Goal: Information Seeking & Learning: Compare options

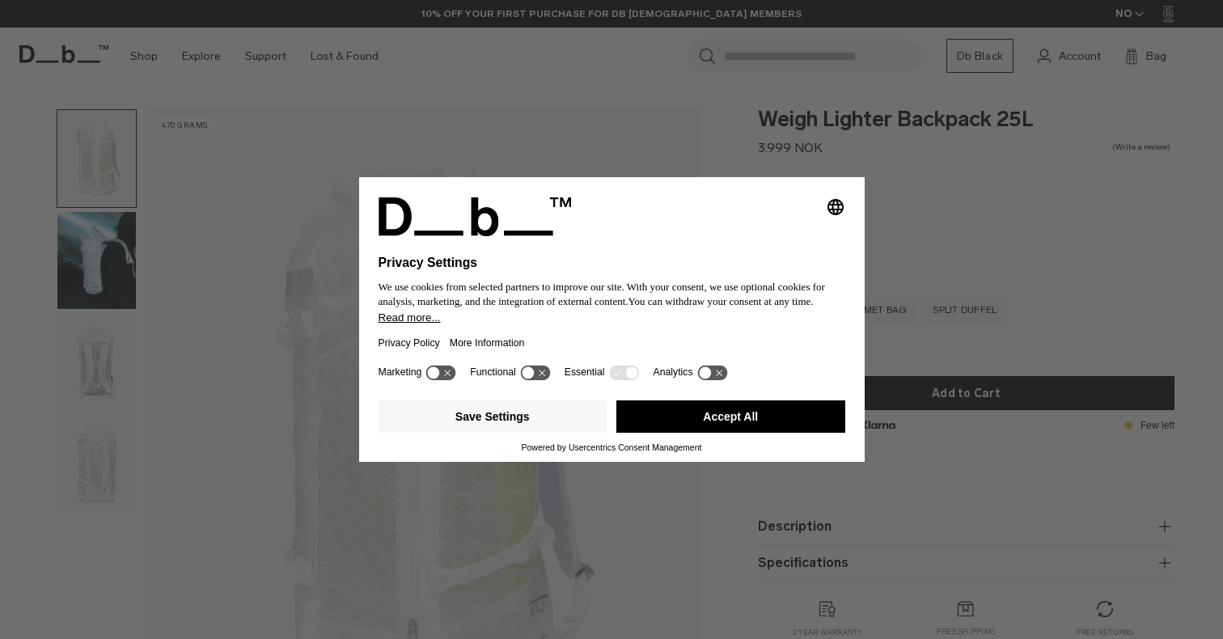
click at [713, 405] on button "Accept All" at bounding box center [731, 416] width 229 height 32
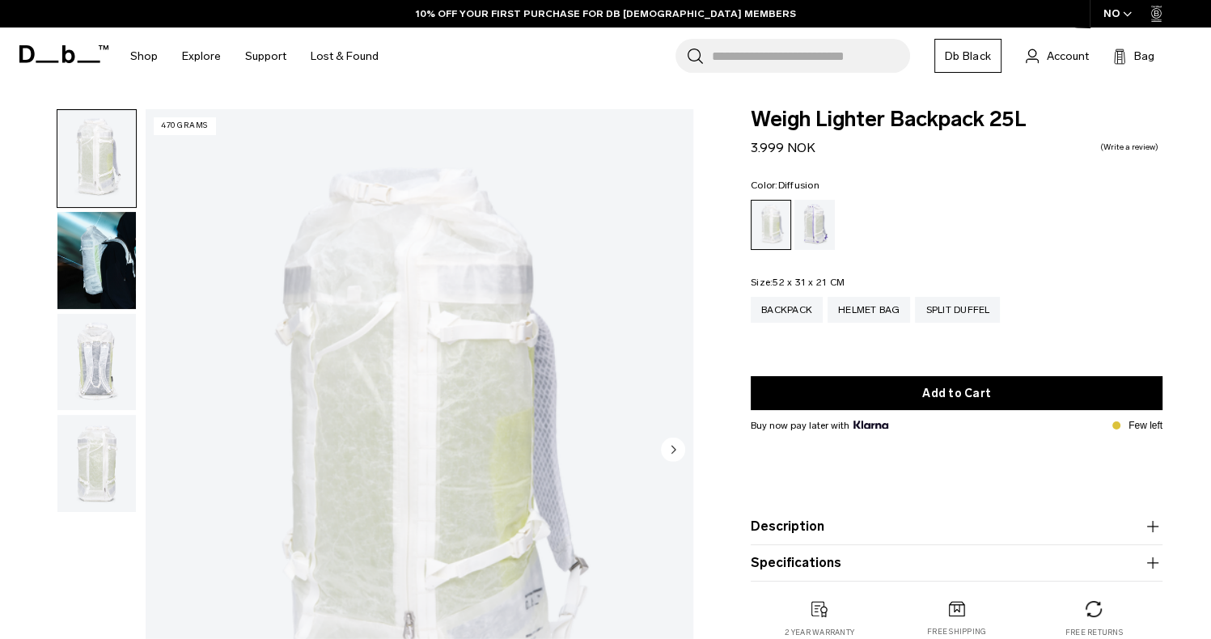
click at [123, 361] on img "button" at bounding box center [96, 362] width 78 height 97
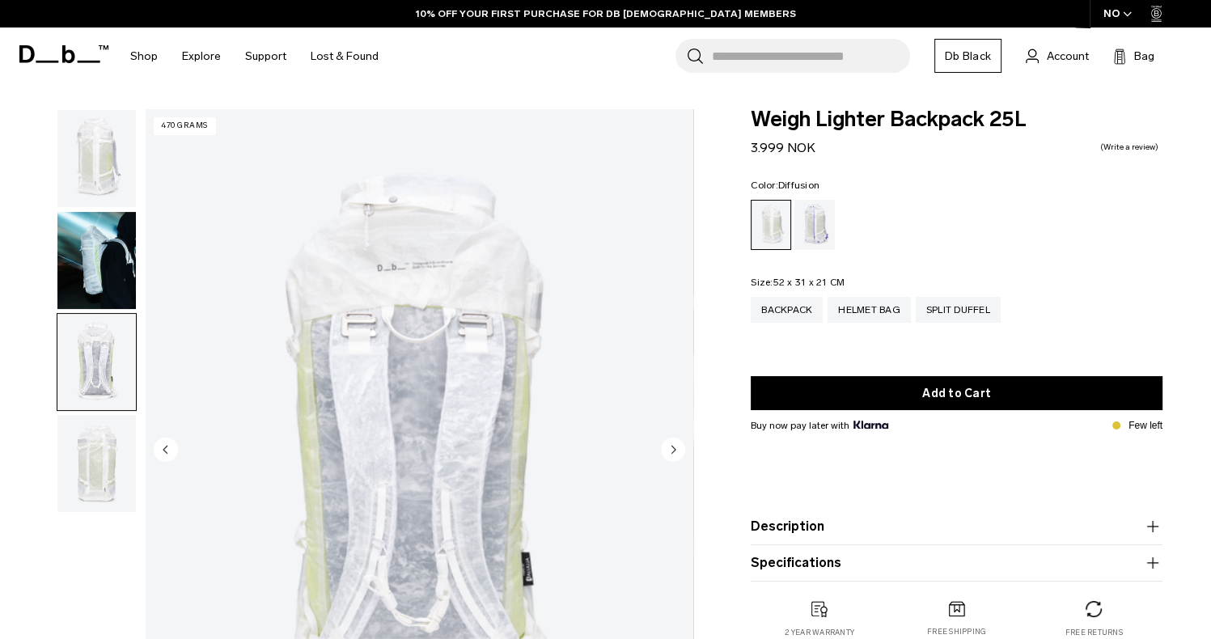
click at [91, 444] on img "button" at bounding box center [96, 463] width 78 height 97
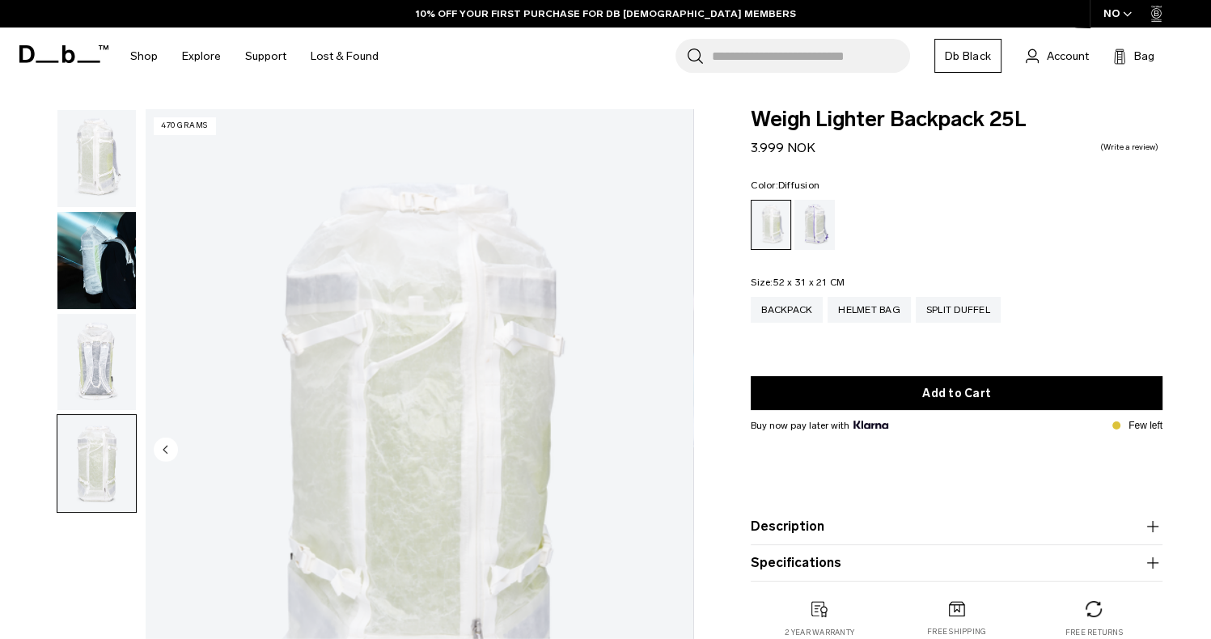
click at [87, 367] on img "button" at bounding box center [96, 362] width 78 height 97
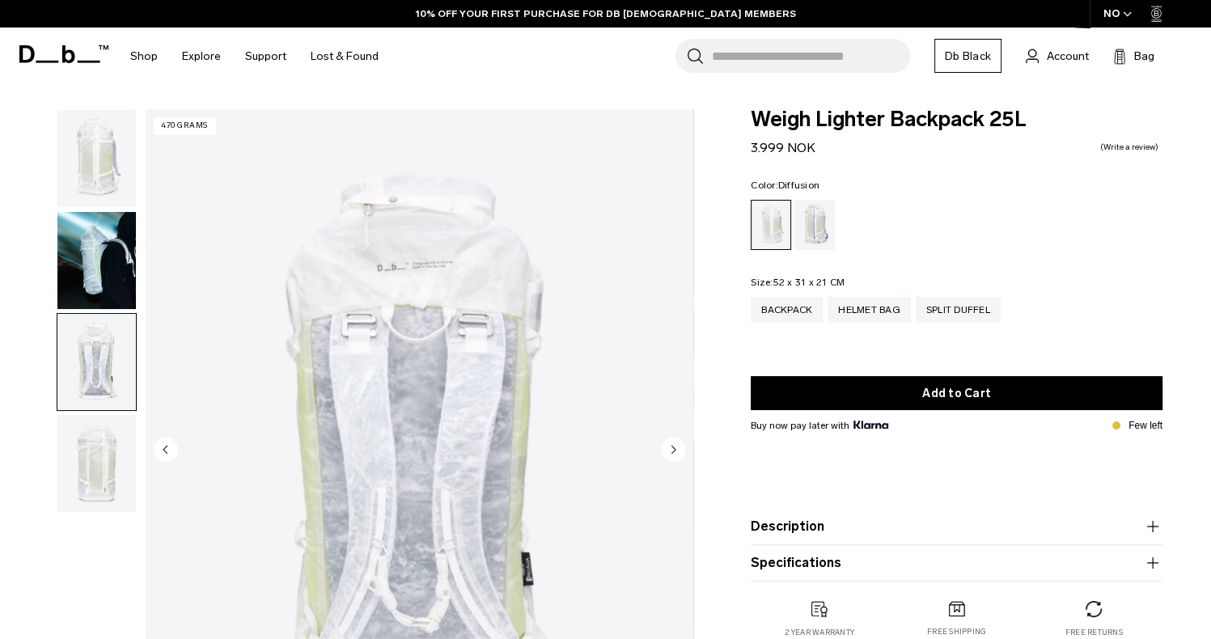
click at [108, 179] on img "button" at bounding box center [96, 158] width 78 height 97
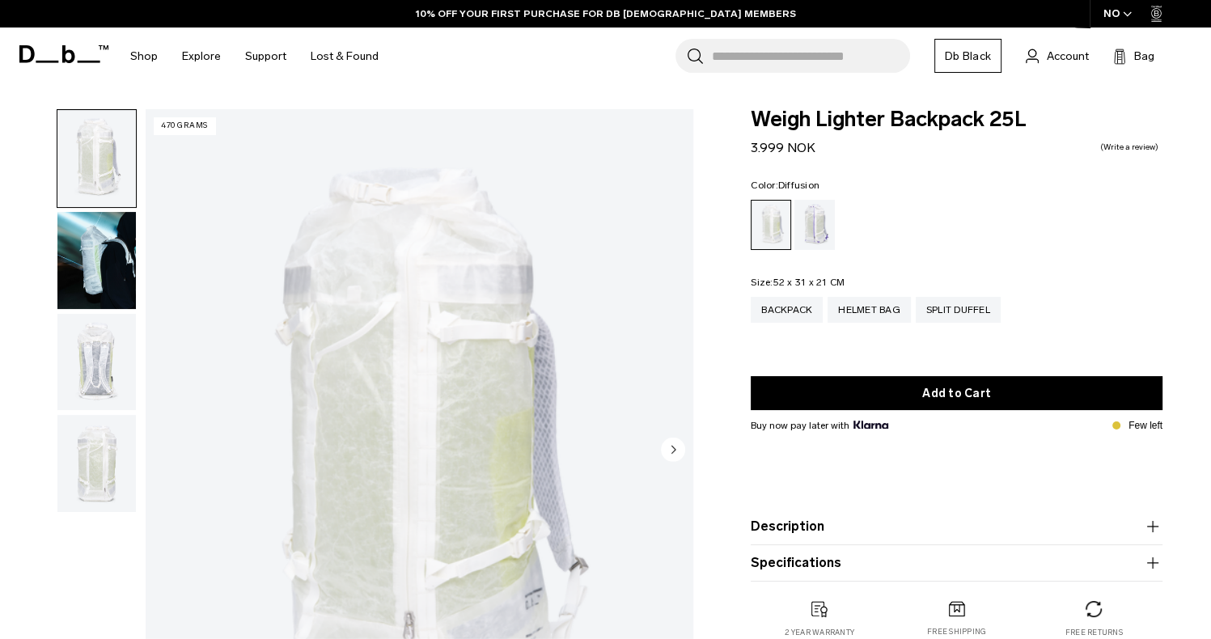
click at [63, 59] on icon at bounding box center [68, 54] width 13 height 18
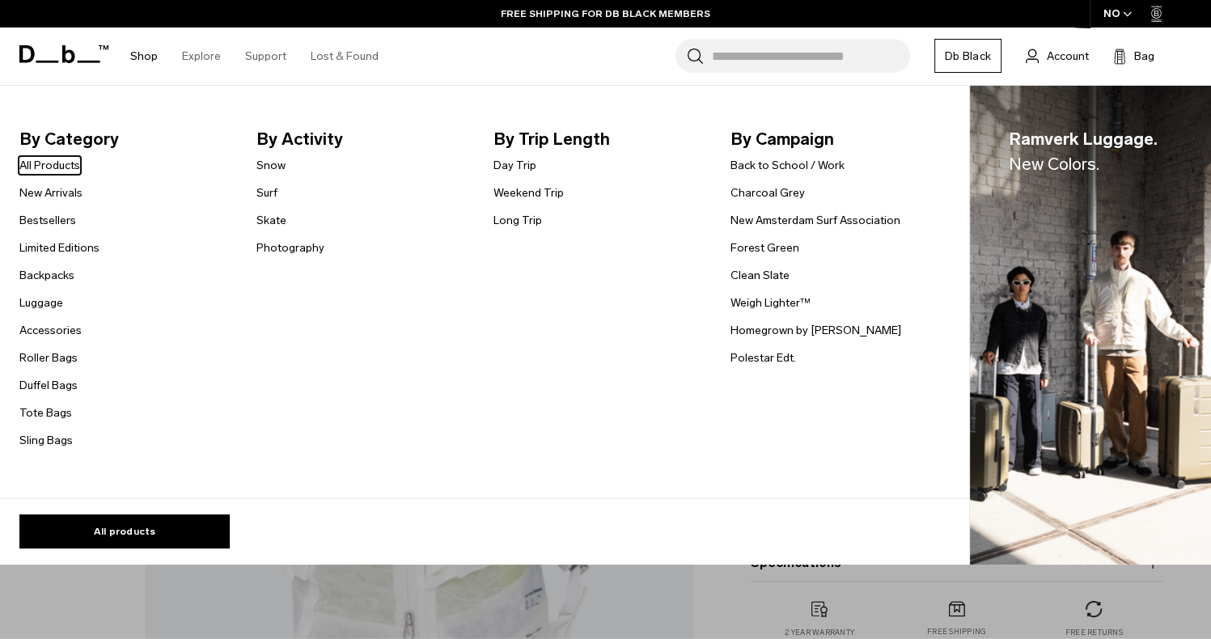
click at [138, 59] on link "Shop" at bounding box center [144, 56] width 28 height 57
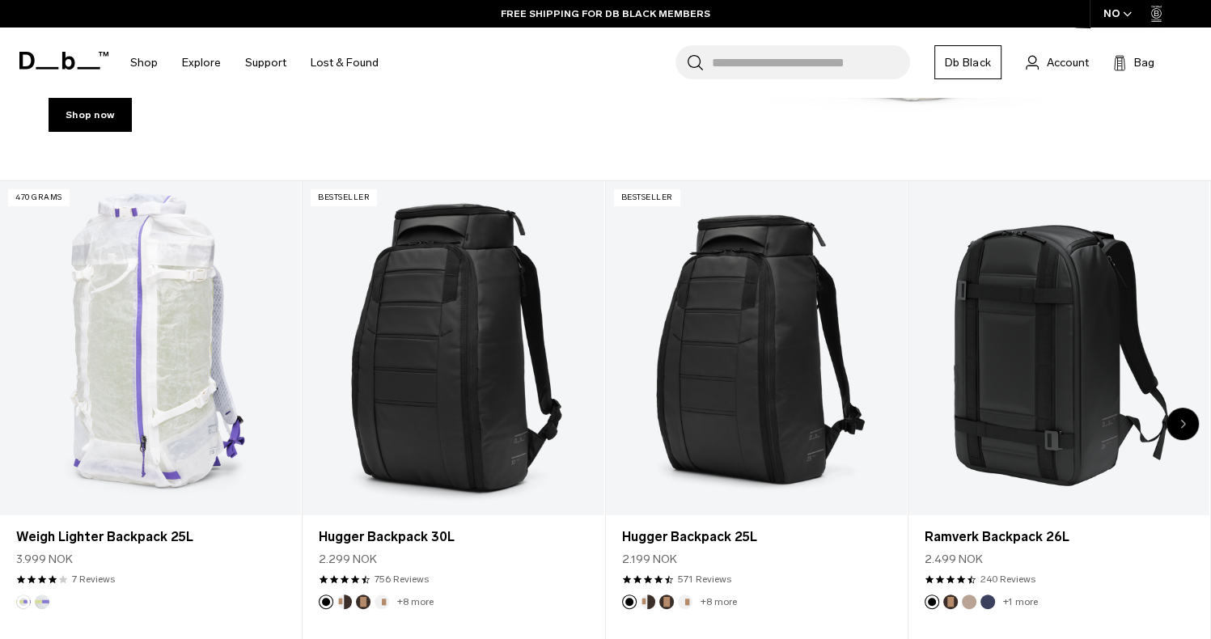
scroll to position [566, 0]
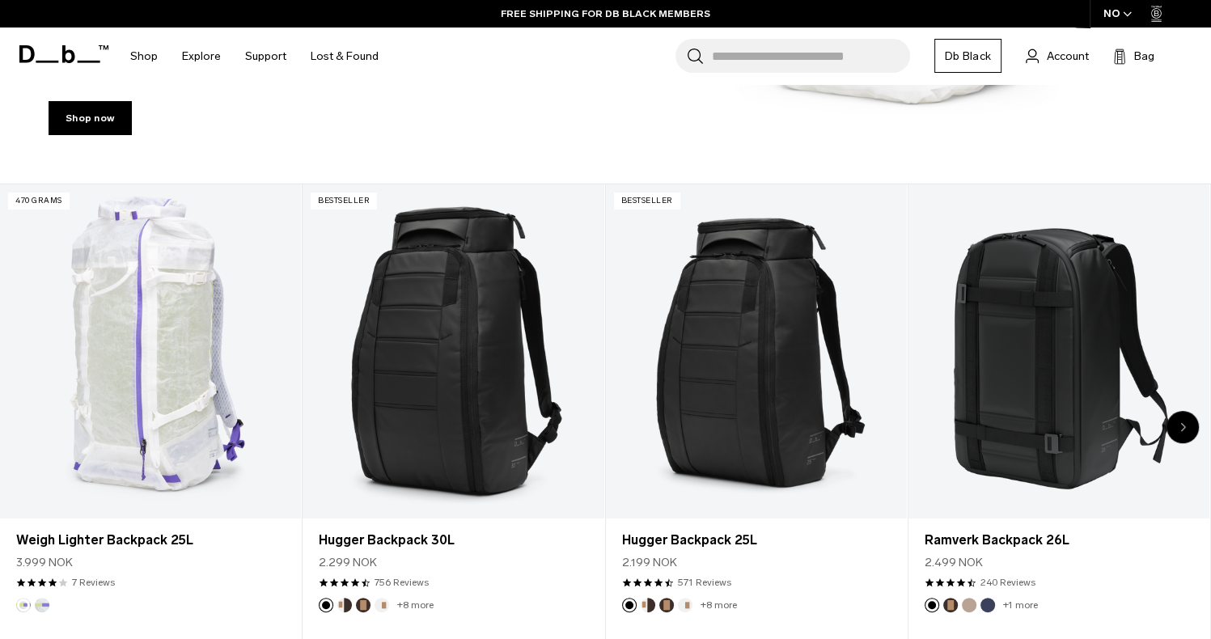
click at [1185, 428] on icon "Next slide" at bounding box center [1183, 427] width 6 height 10
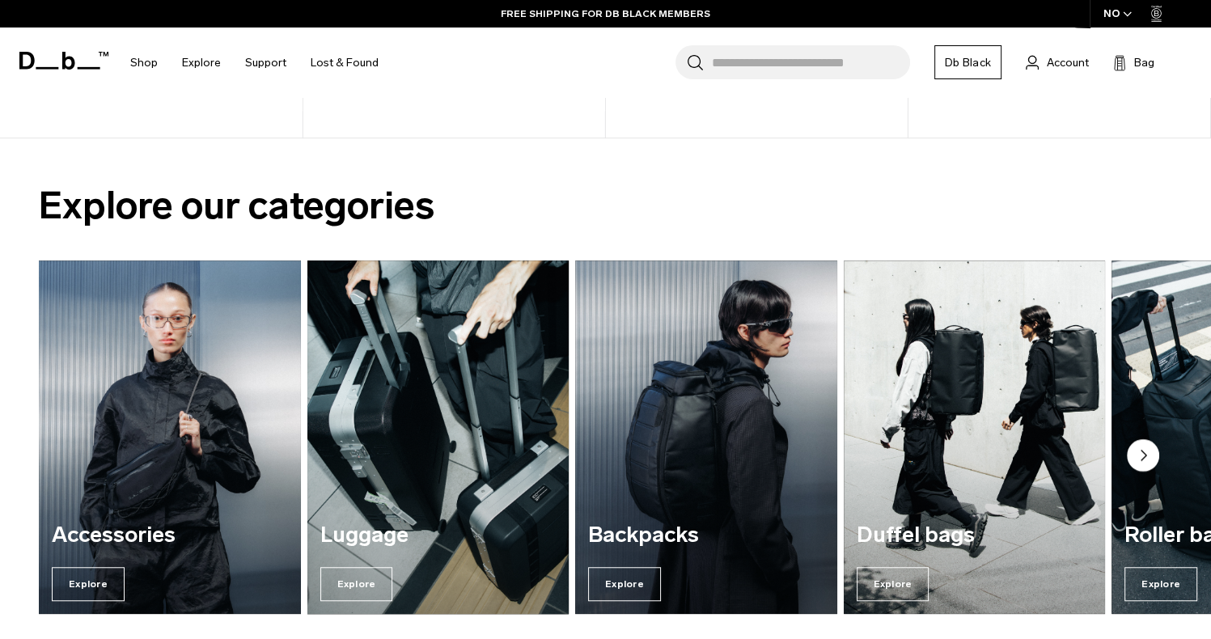
scroll to position [1214, 0]
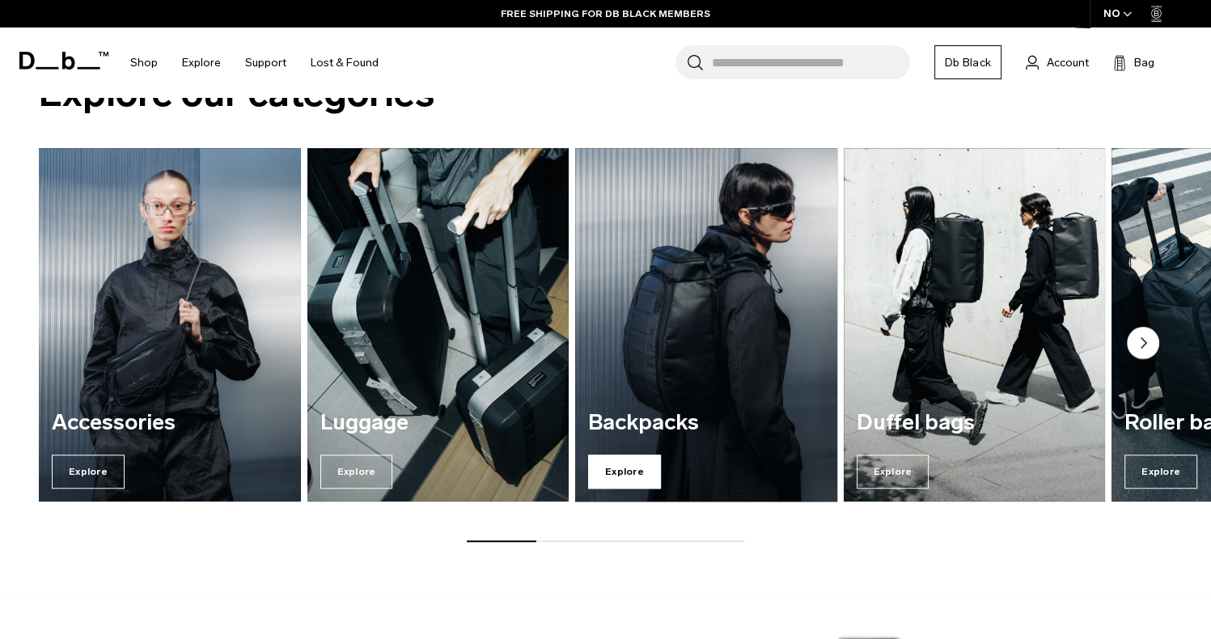
click at [628, 469] on span "Explore" at bounding box center [624, 472] width 73 height 34
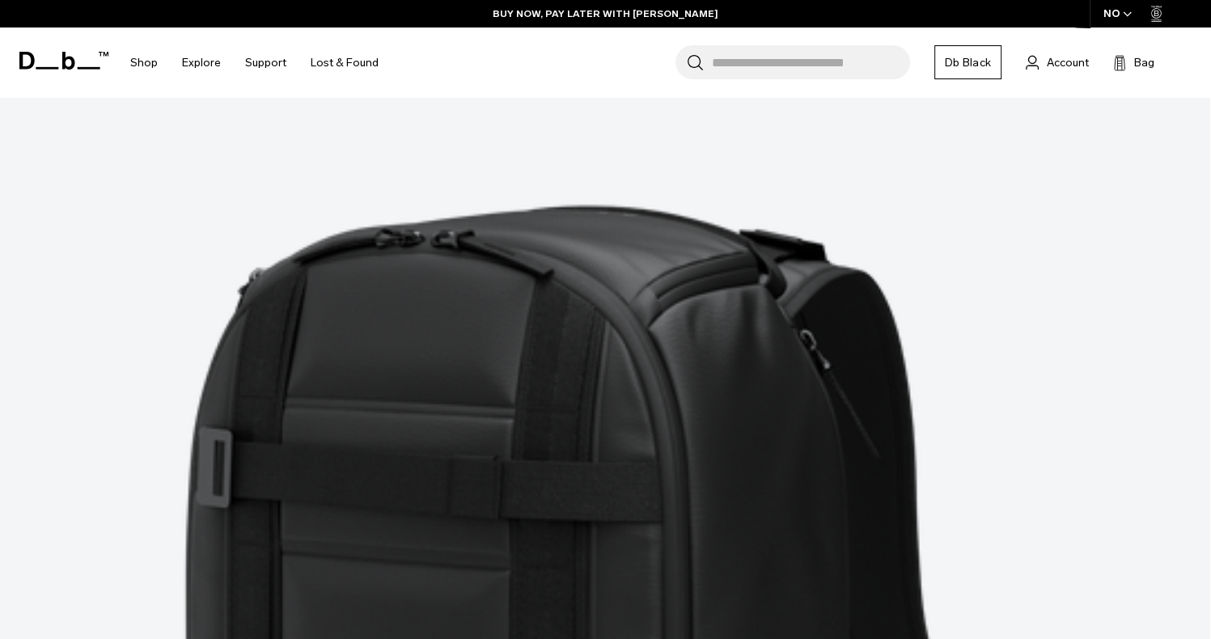
scroll to position [4855, 0]
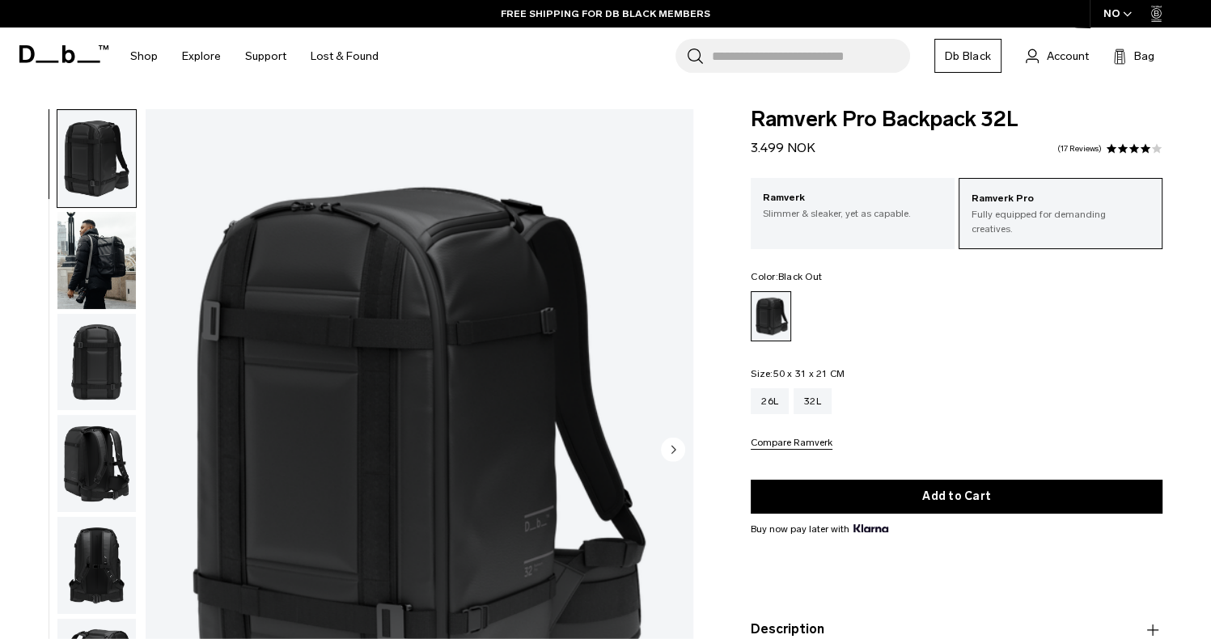
click at [105, 270] on img "button" at bounding box center [96, 260] width 78 height 97
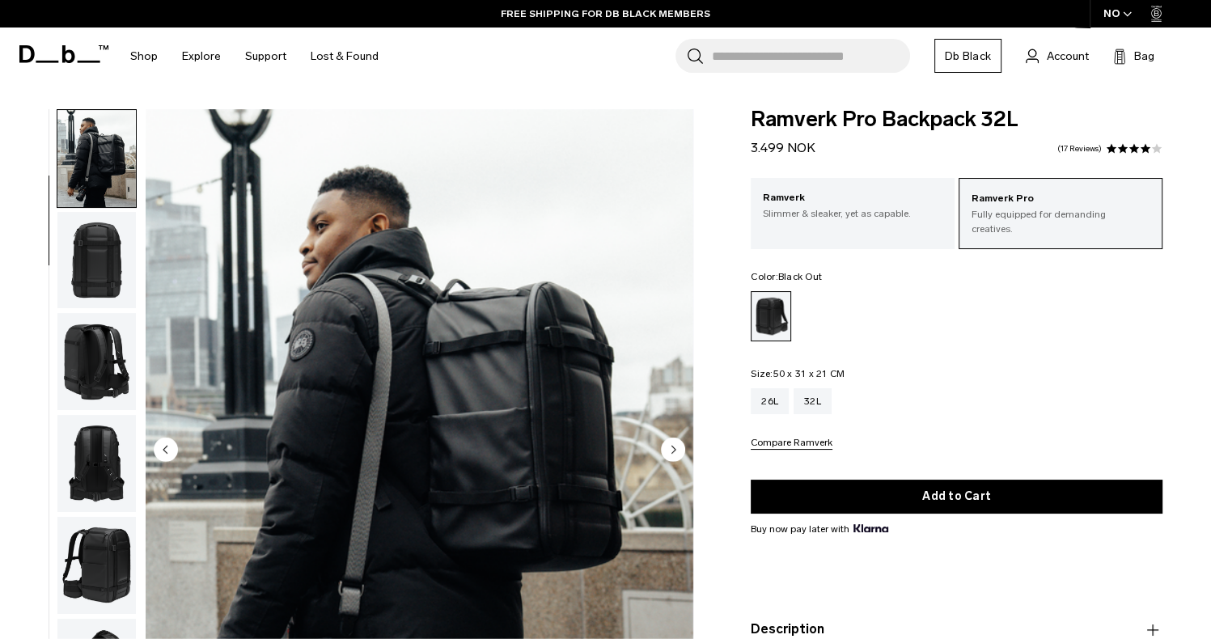
click at [108, 266] on img "button" at bounding box center [96, 260] width 78 height 97
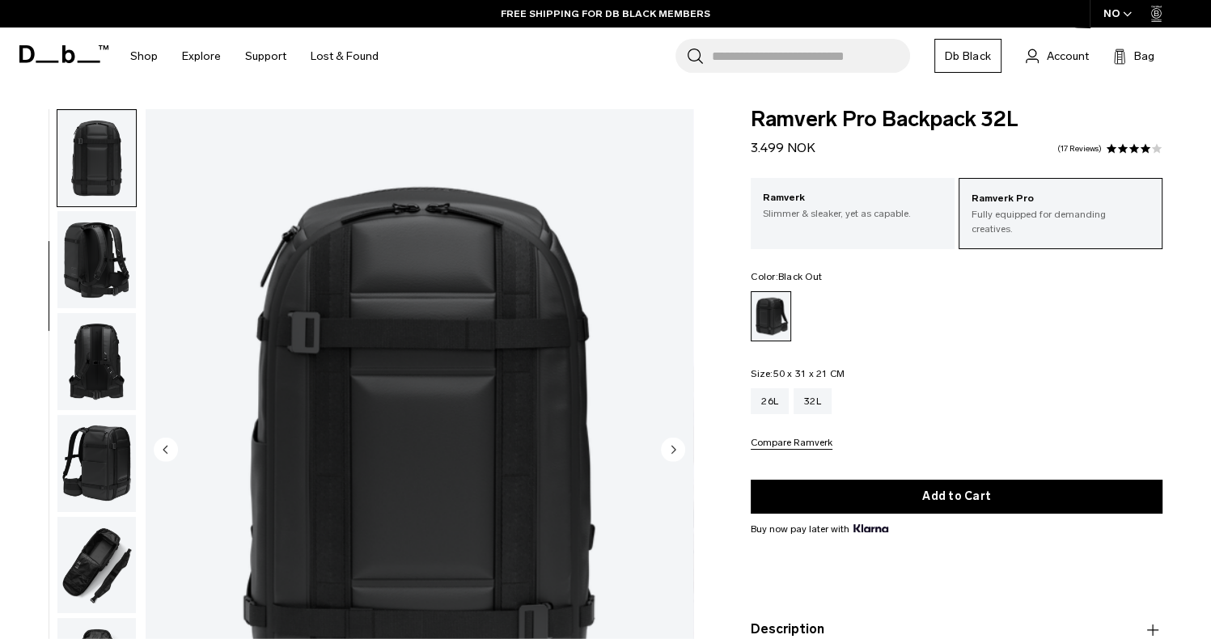
click at [108, 266] on img "button" at bounding box center [96, 259] width 78 height 97
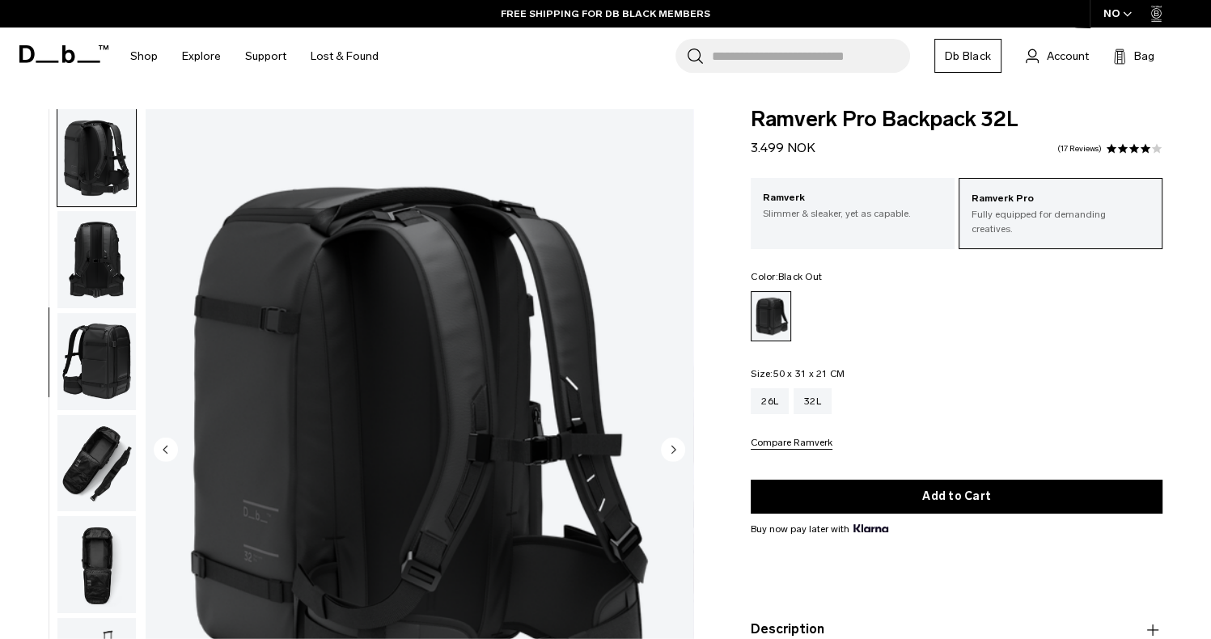
click at [108, 266] on img "button" at bounding box center [96, 259] width 78 height 97
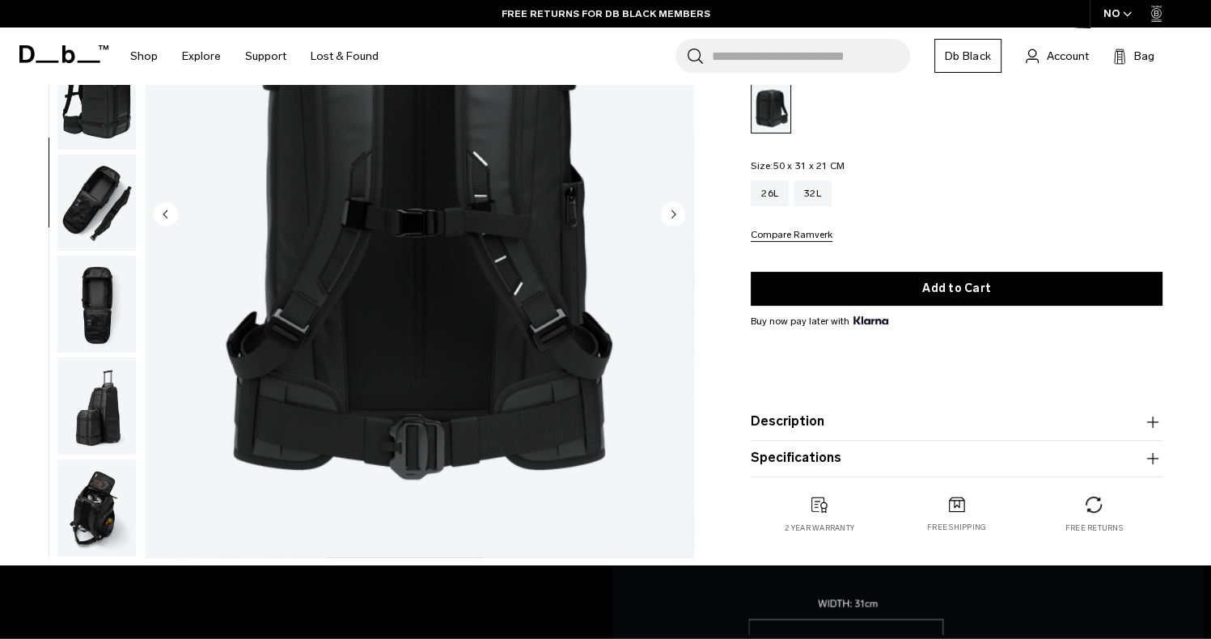
scroll to position [243, 0]
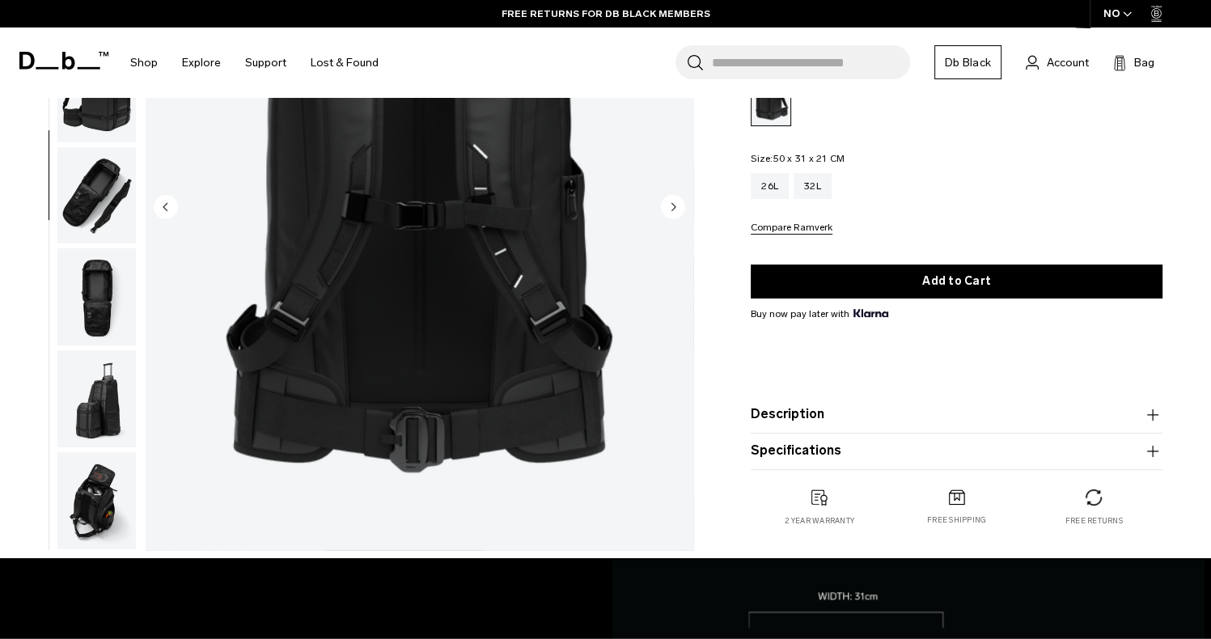
click at [94, 532] on img "button" at bounding box center [96, 500] width 78 height 97
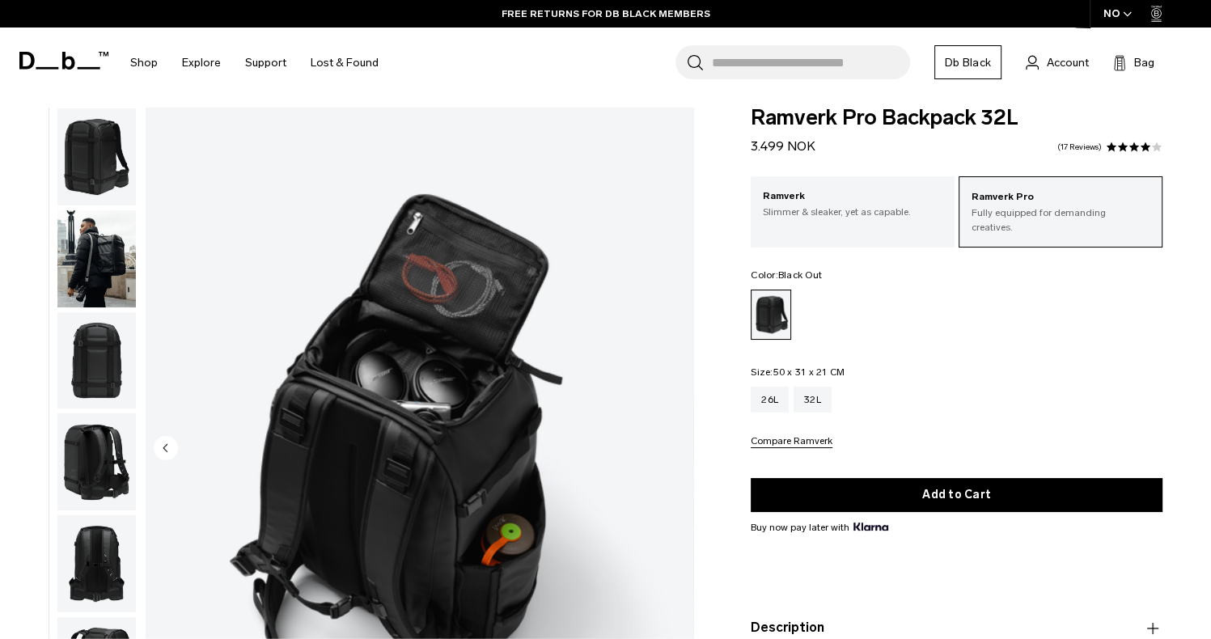
scroll to position [0, 0]
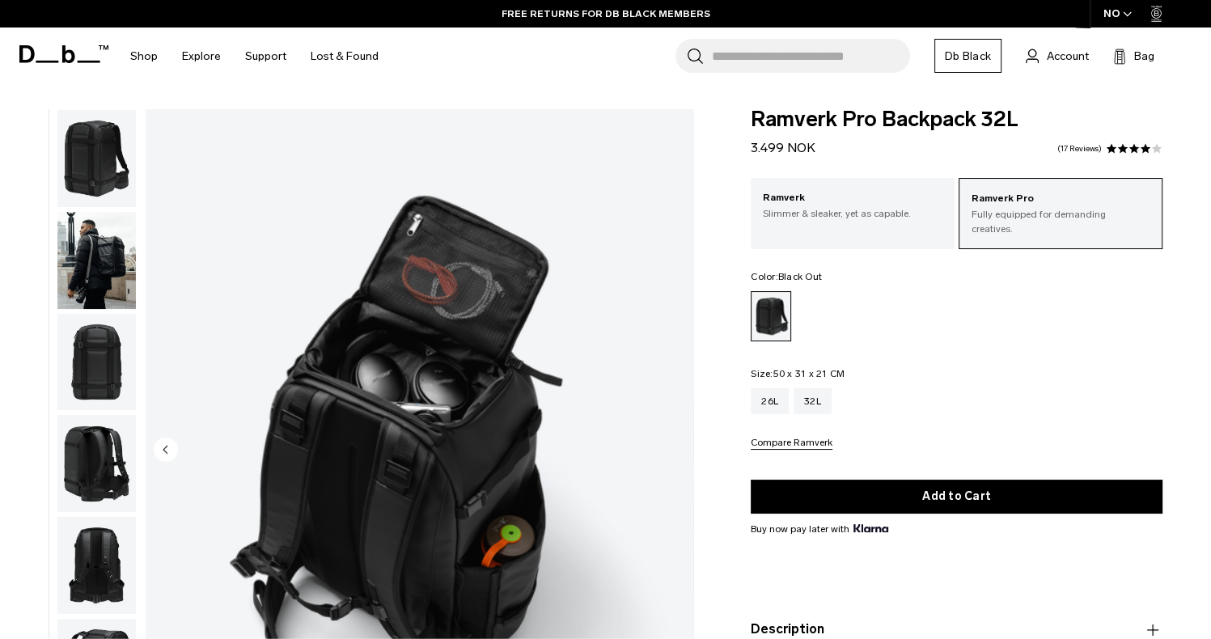
click at [96, 169] on img "button" at bounding box center [96, 158] width 78 height 97
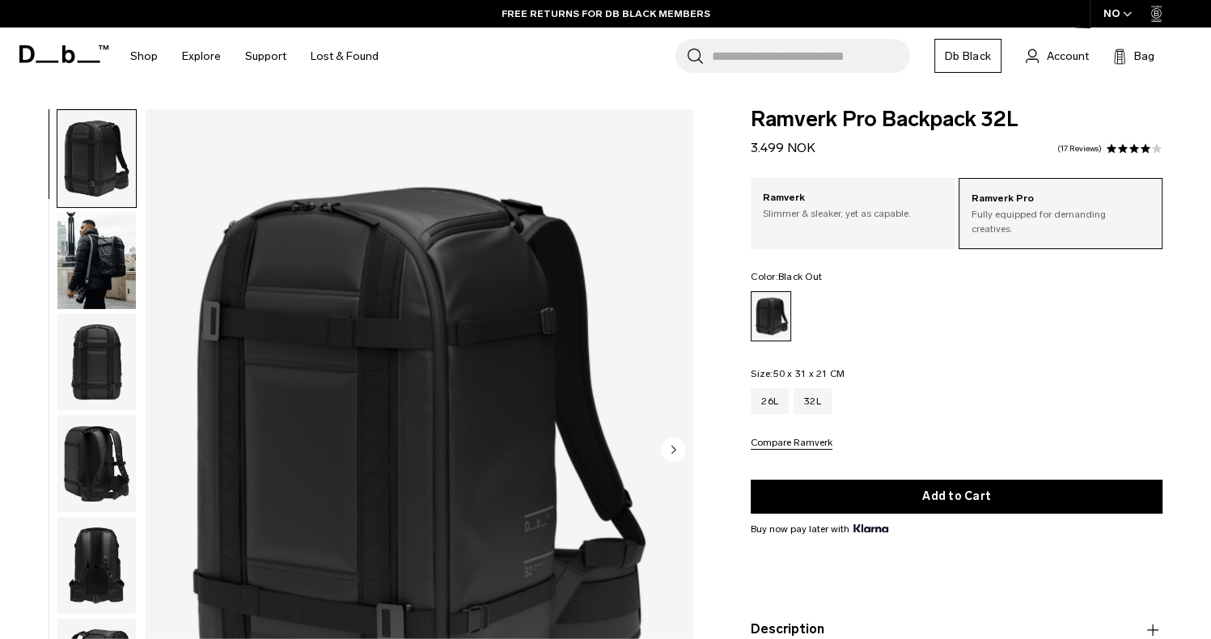
click at [95, 257] on img "button" at bounding box center [96, 260] width 78 height 97
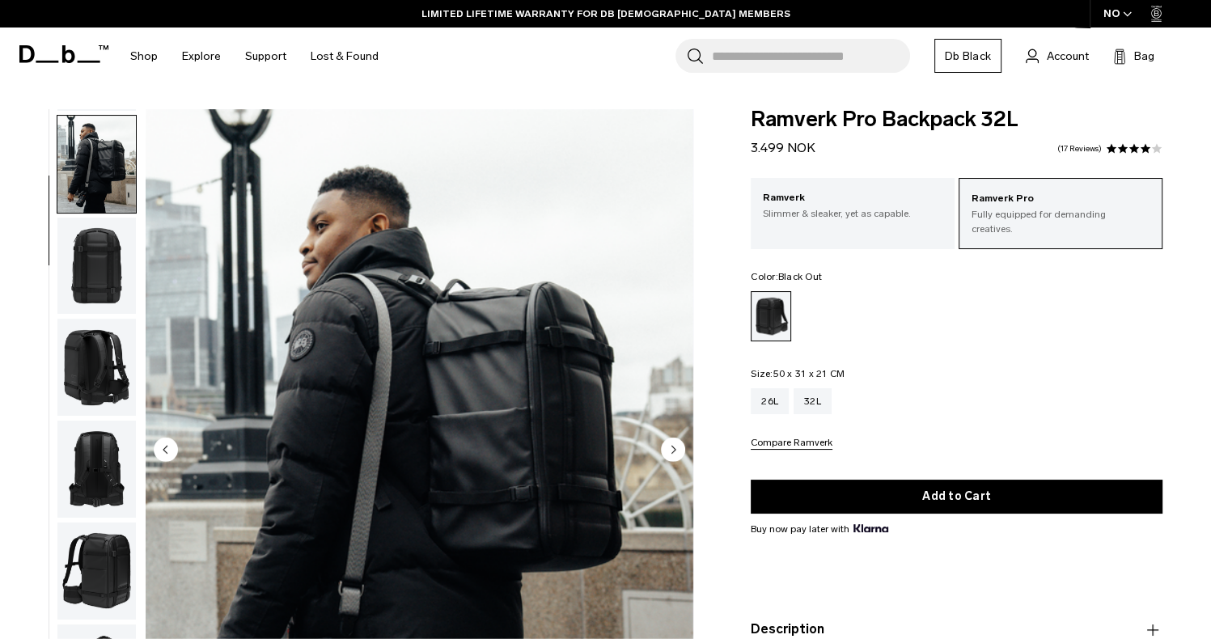
scroll to position [102, 0]
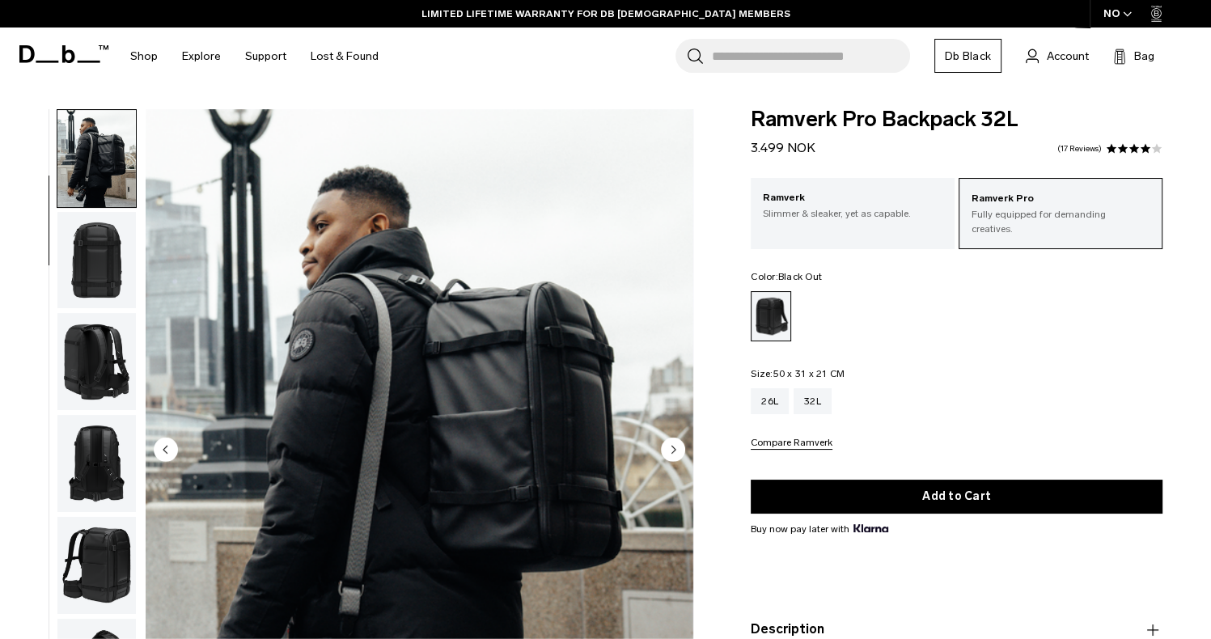
click at [113, 280] on img "button" at bounding box center [96, 260] width 78 height 97
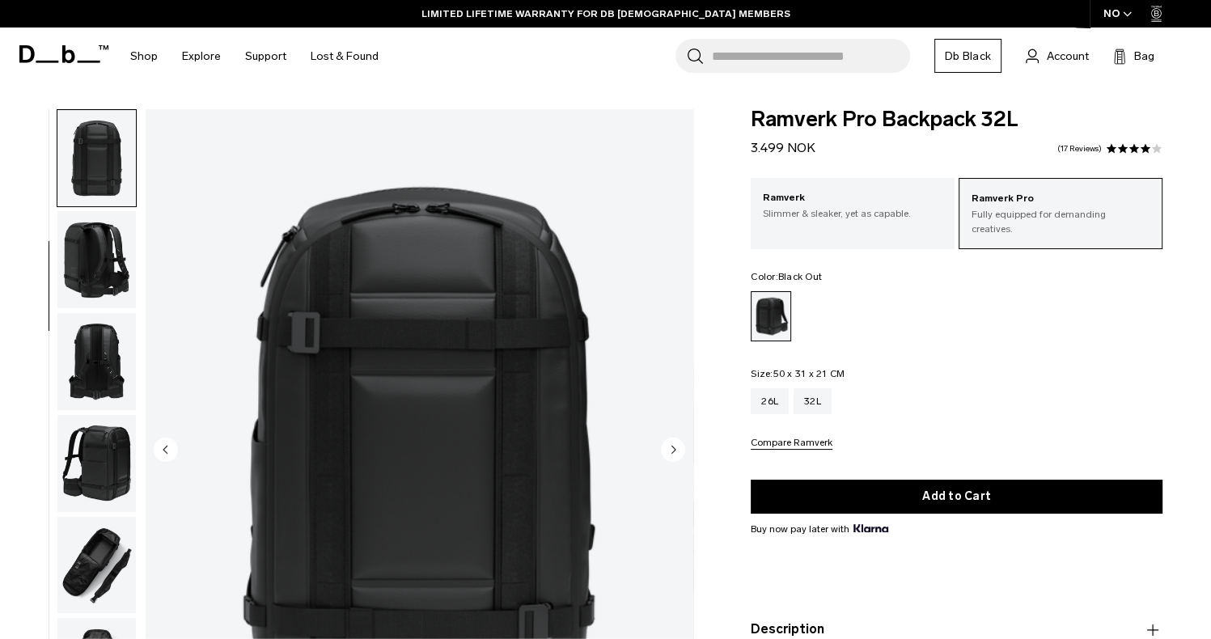
click at [115, 263] on img "button" at bounding box center [96, 259] width 78 height 97
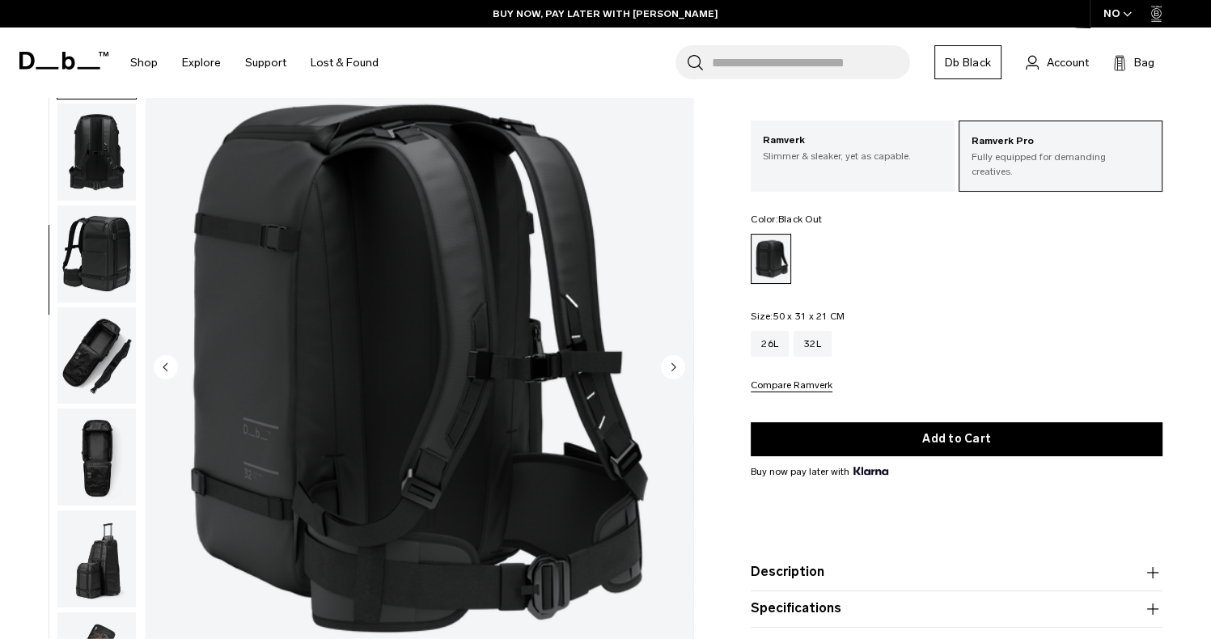
scroll to position [81, 0]
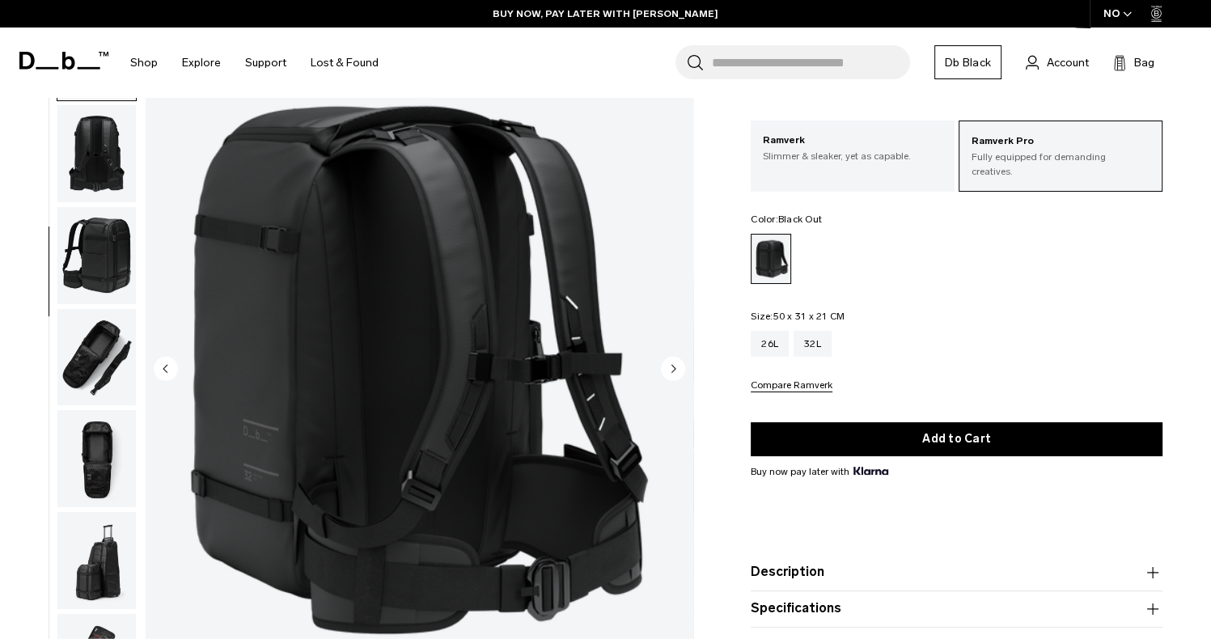
click at [97, 341] on img "button" at bounding box center [96, 357] width 78 height 97
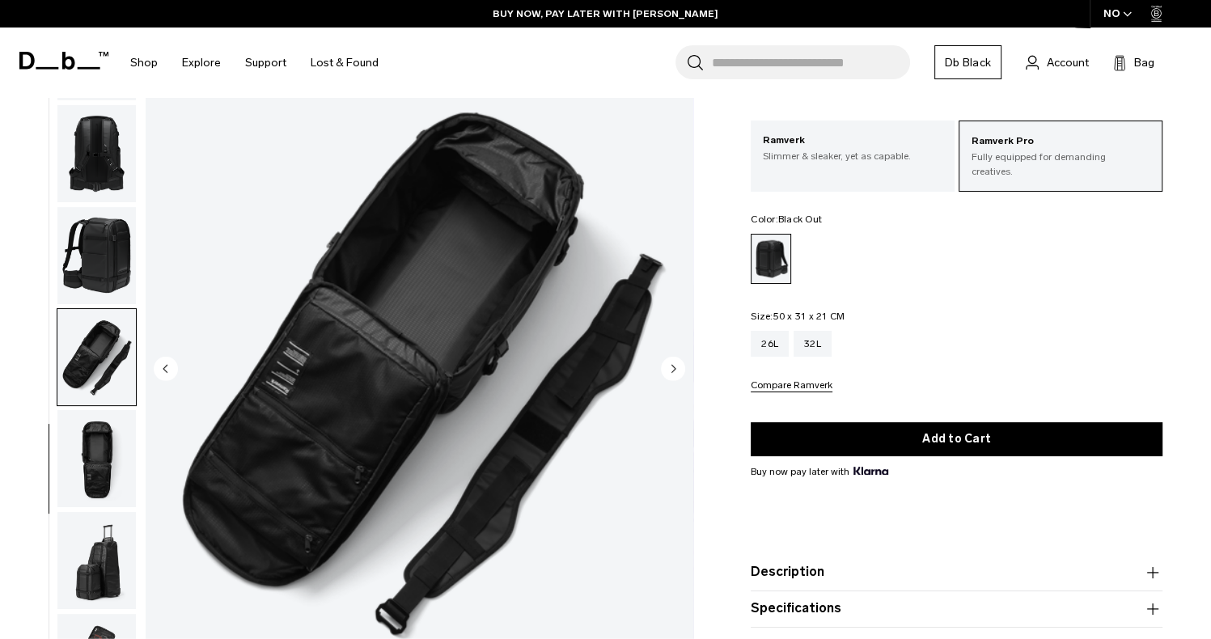
scroll to position [332, 0]
click at [97, 447] on img "button" at bounding box center [96, 458] width 78 height 97
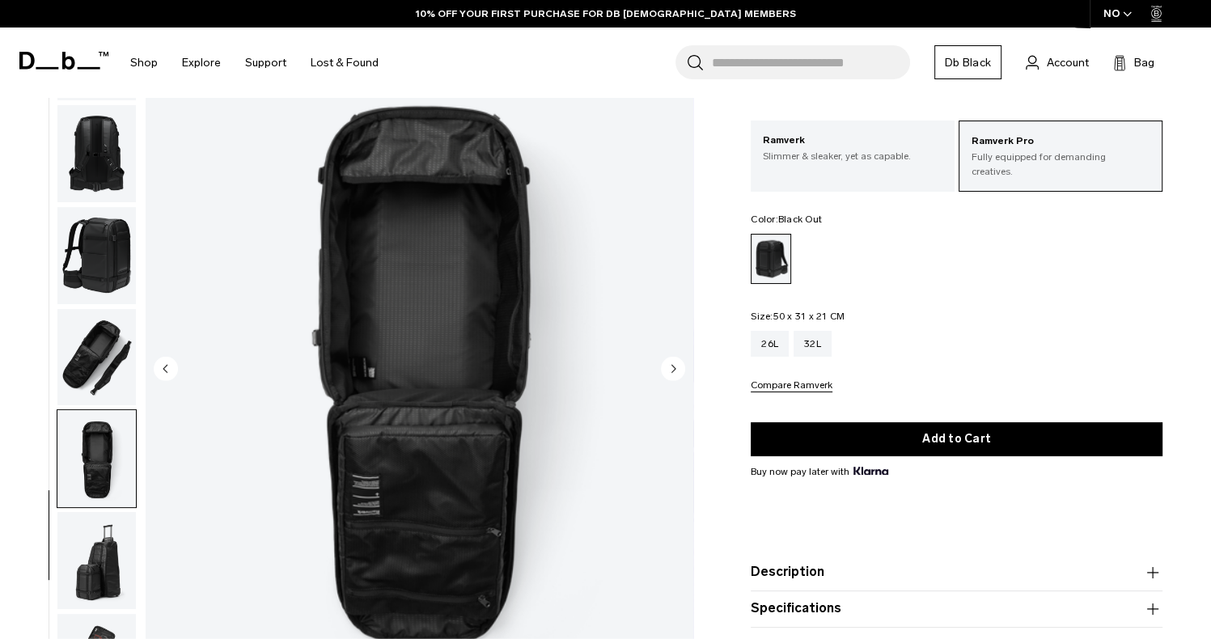
click at [109, 532] on img "button" at bounding box center [96, 560] width 78 height 97
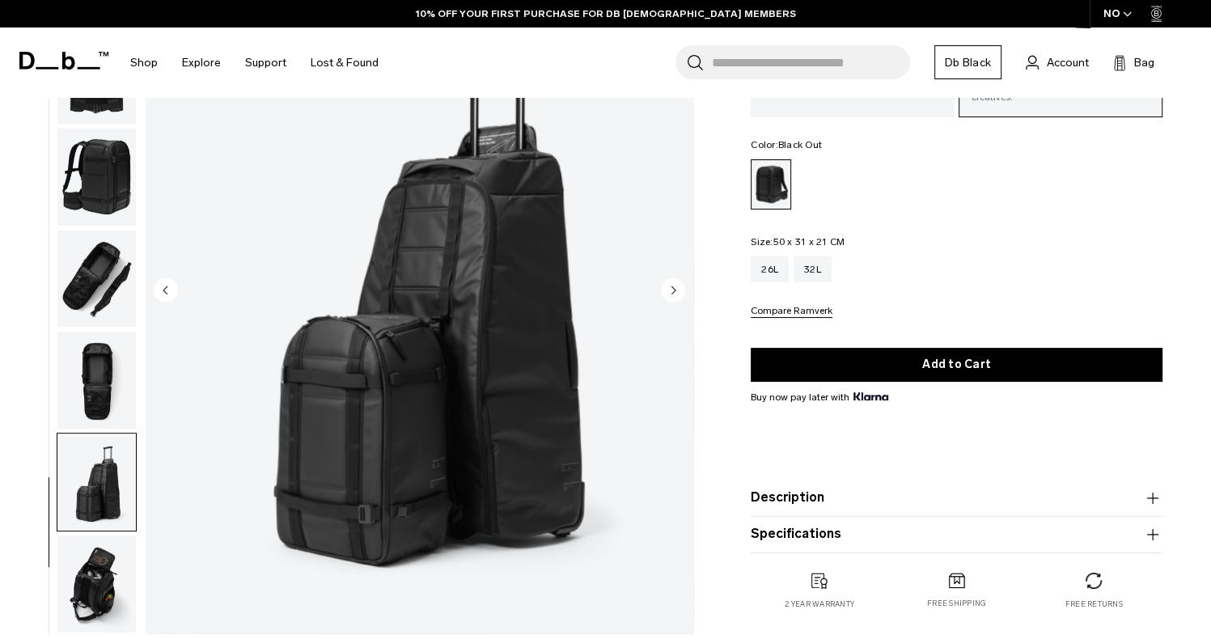
scroll to position [162, 0]
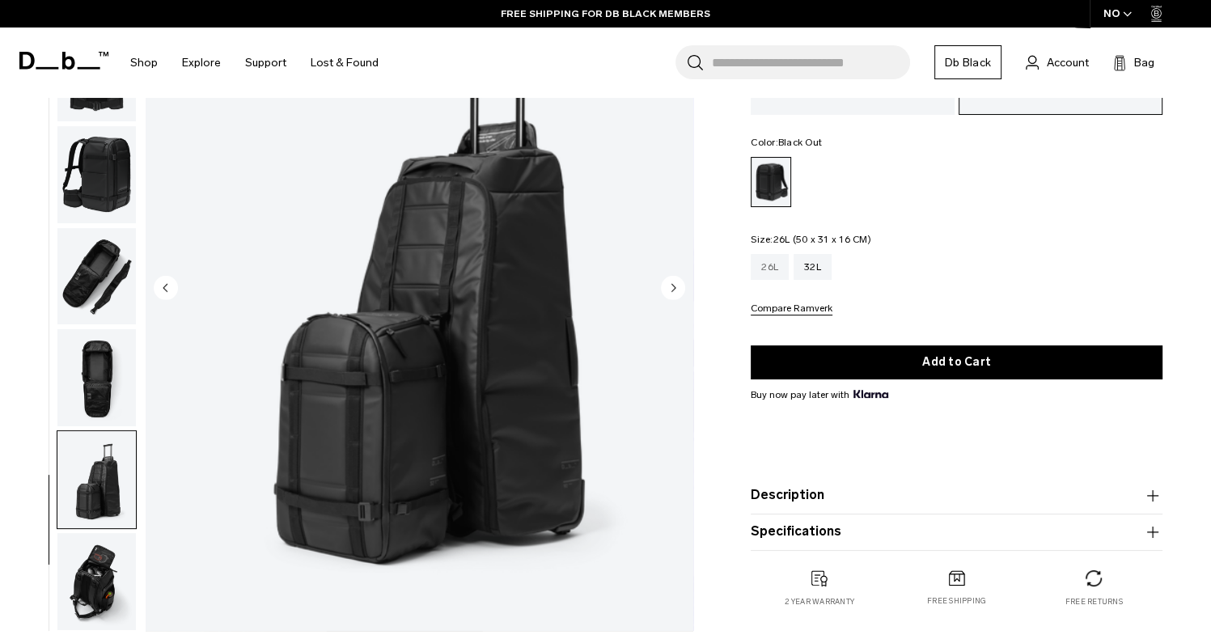
click at [767, 260] on div "26L" at bounding box center [770, 267] width 38 height 26
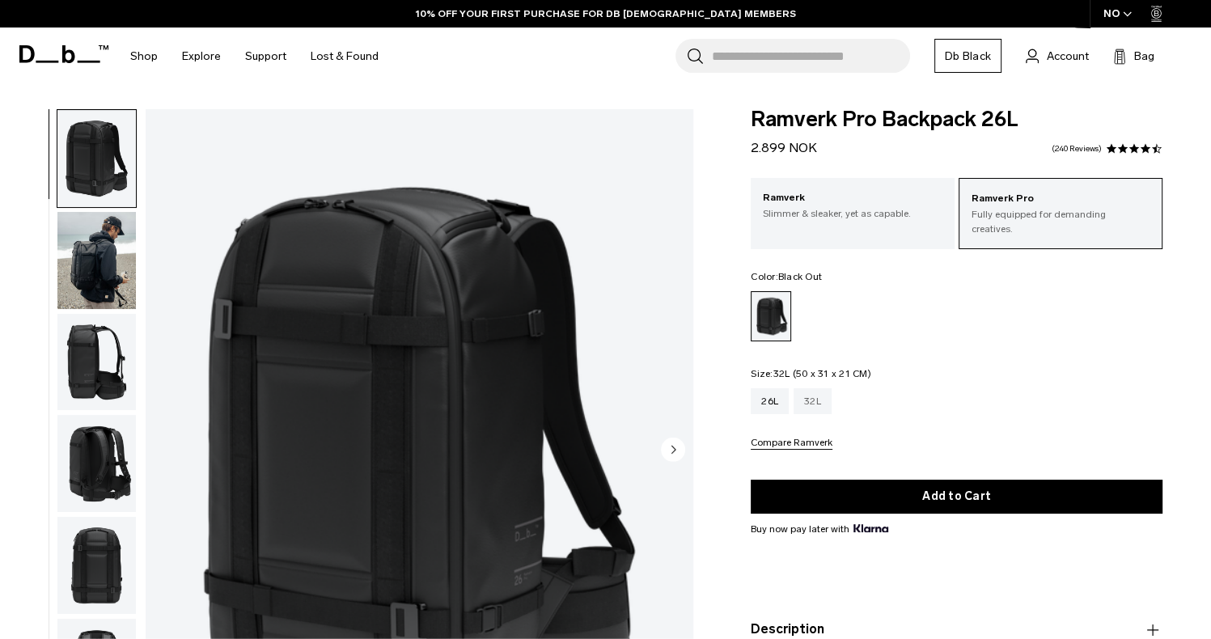
click at [807, 388] on div "32L" at bounding box center [813, 401] width 38 height 26
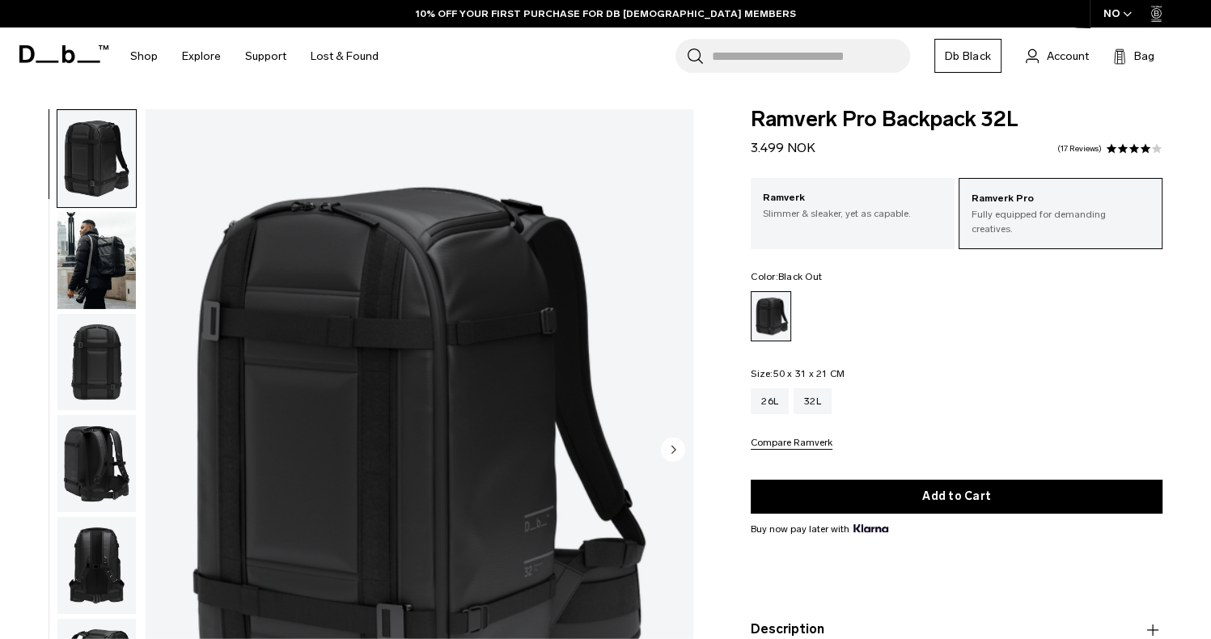
click at [1113, 19] on div "NO" at bounding box center [1118, 14] width 57 height 28
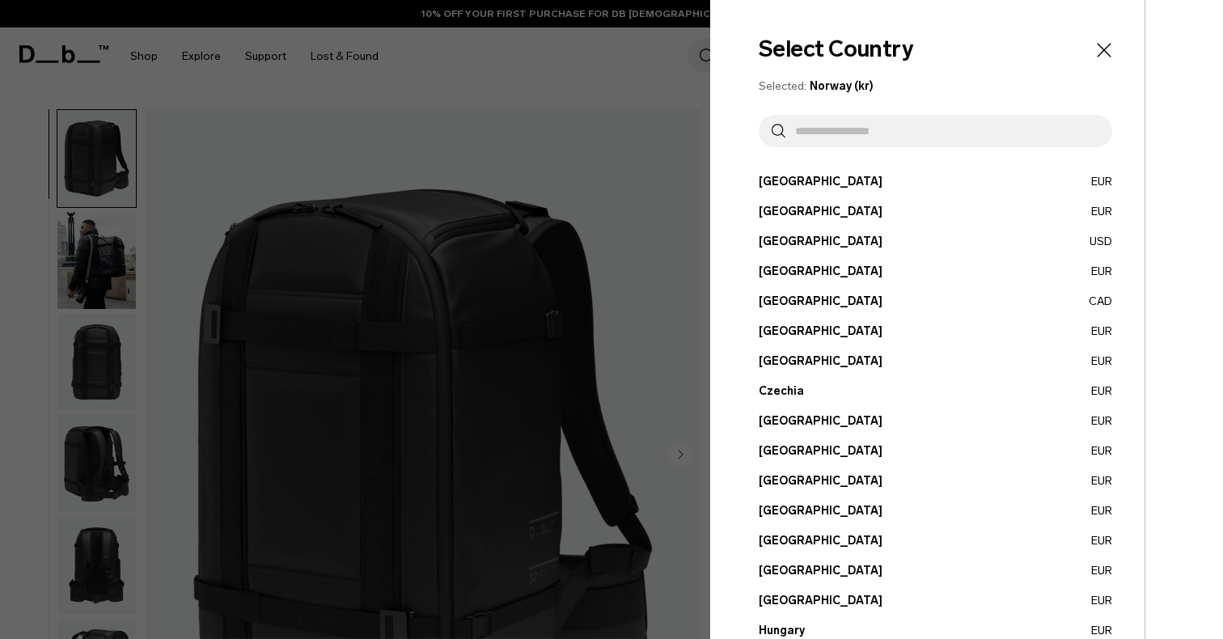
click at [854, 143] on input "text" at bounding box center [943, 131] width 314 height 32
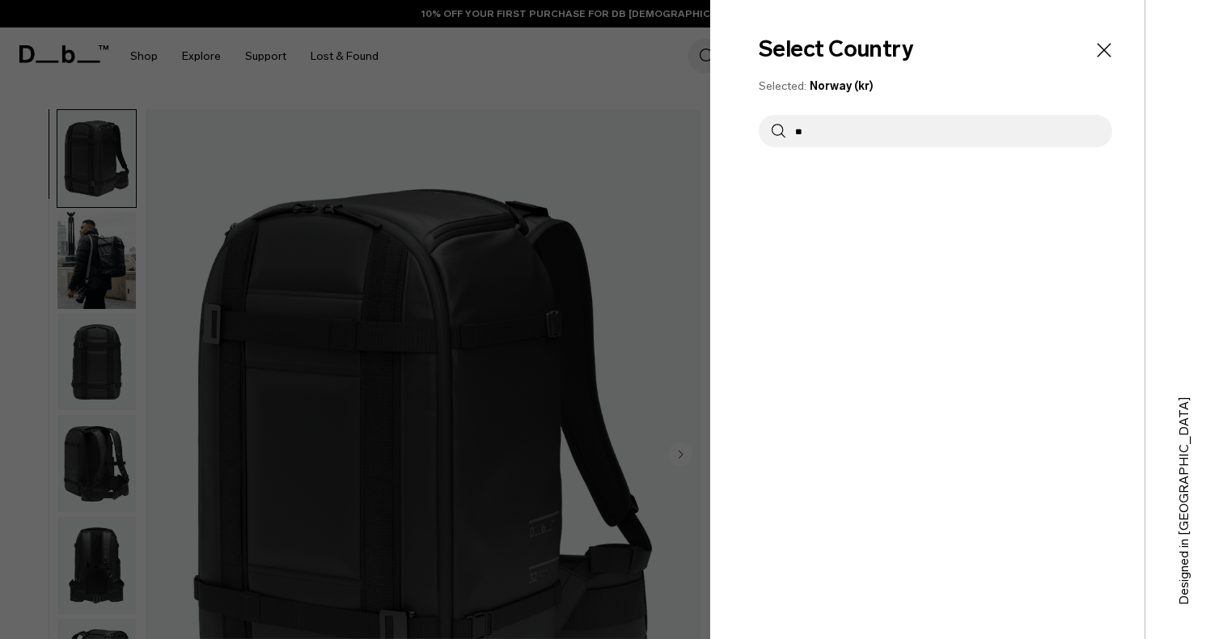
type input "*"
type input "***"
click at [815, 186] on button "Netherlands EUR" at bounding box center [936, 181] width 354 height 17
click at [809, 183] on button "Netherlands EUR" at bounding box center [936, 181] width 354 height 17
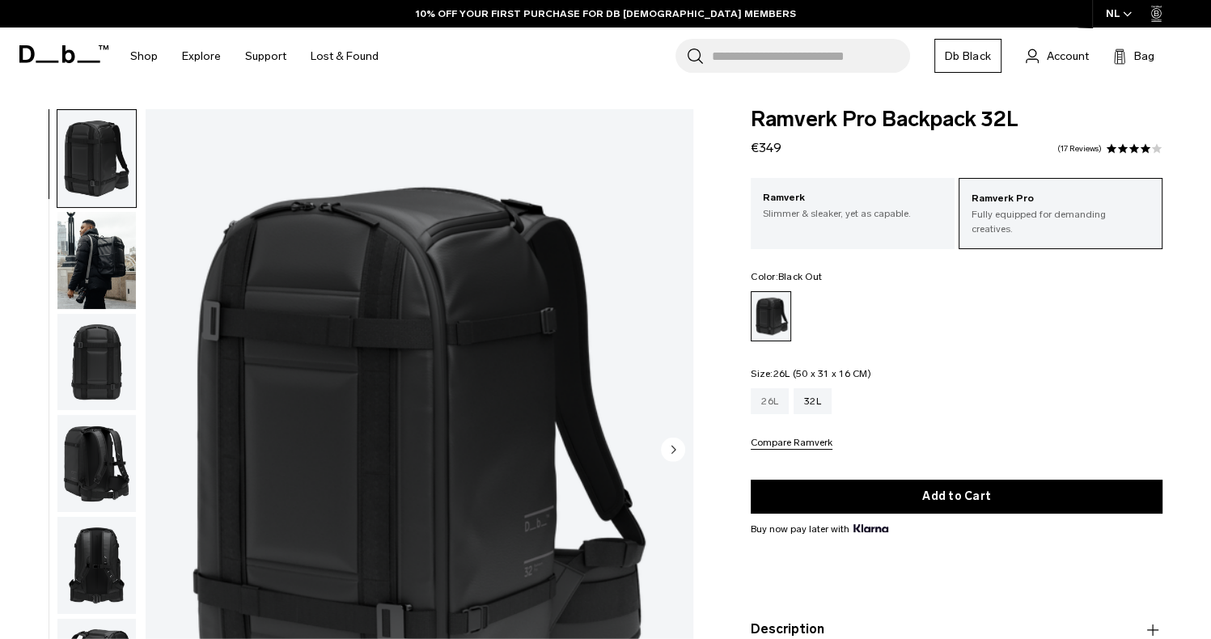
click at [779, 393] on div "26L" at bounding box center [770, 401] width 38 height 26
click at [756, 388] on div "26L" at bounding box center [770, 401] width 38 height 26
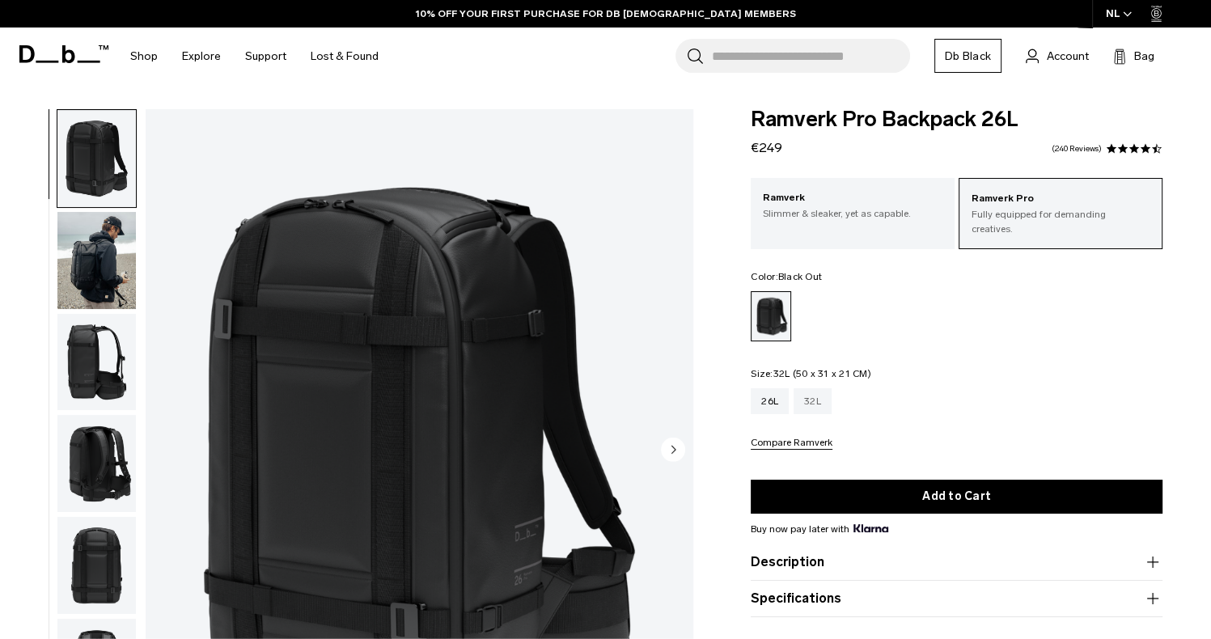
click at [819, 388] on div "32L" at bounding box center [813, 401] width 38 height 26
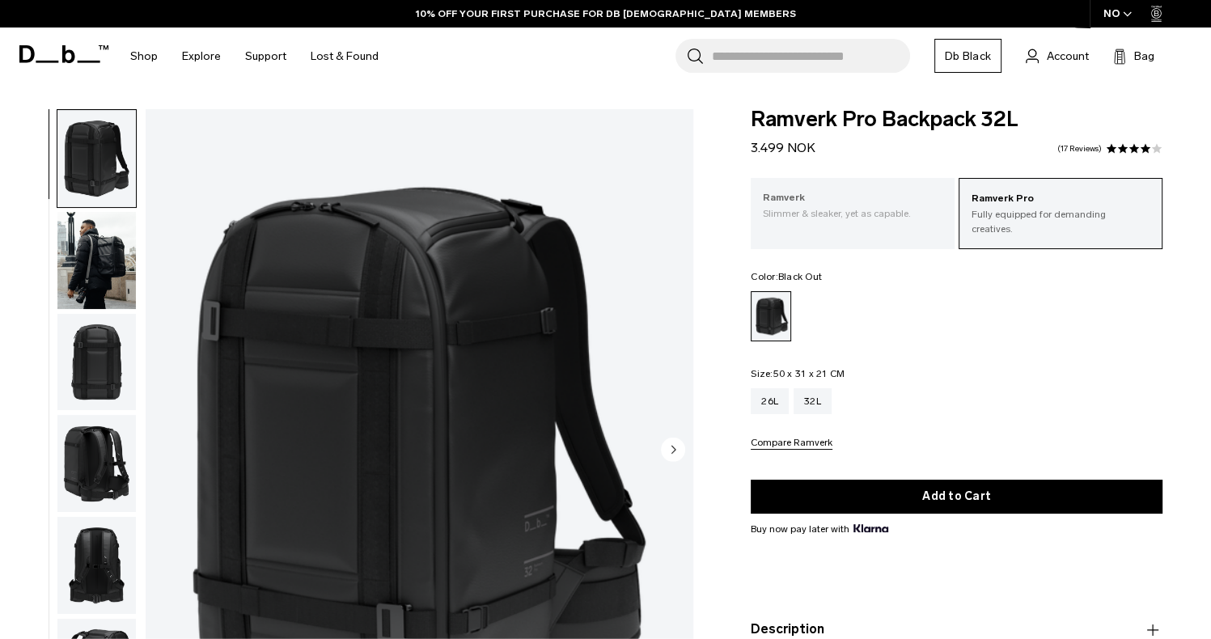
click at [904, 197] on p "Ramverk" at bounding box center [853, 198] width 180 height 16
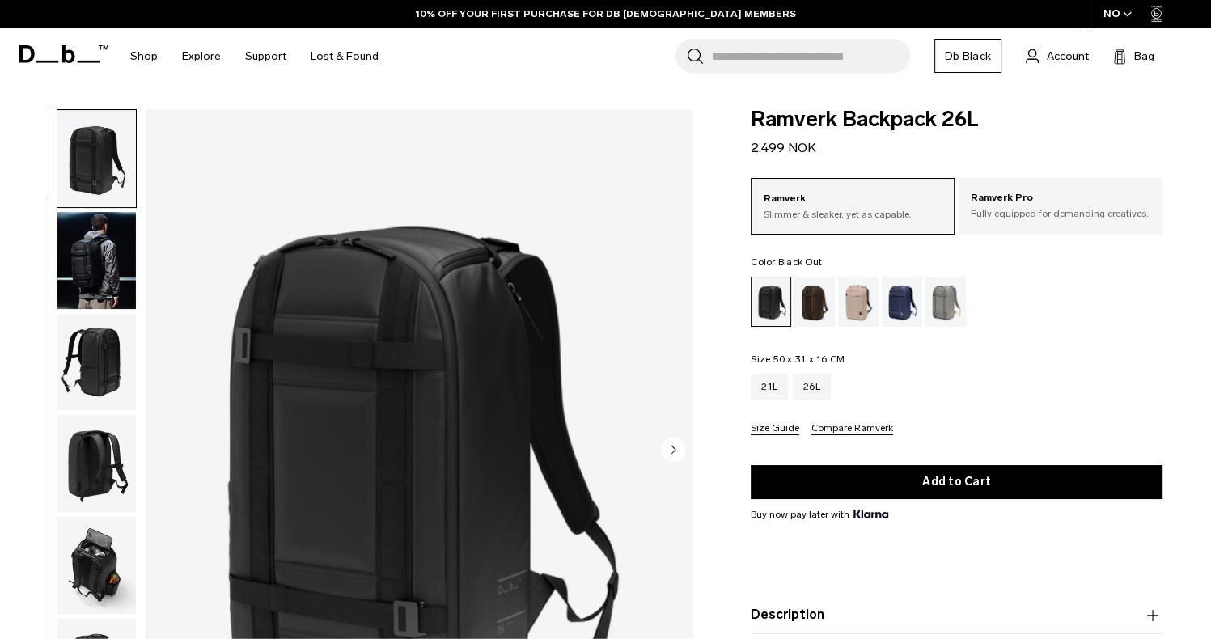
click at [743, 70] on input "Search for Bags, Luggage..." at bounding box center [811, 56] width 198 height 34
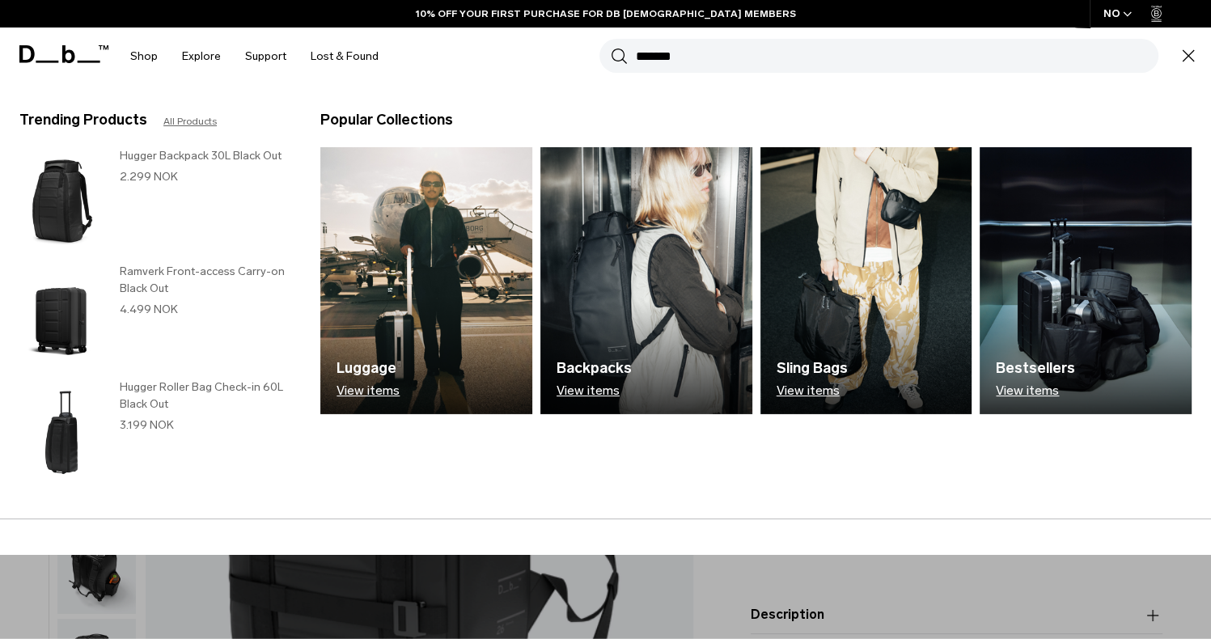
type input "*******"
click at [611, 47] on button "Search" at bounding box center [619, 56] width 17 height 18
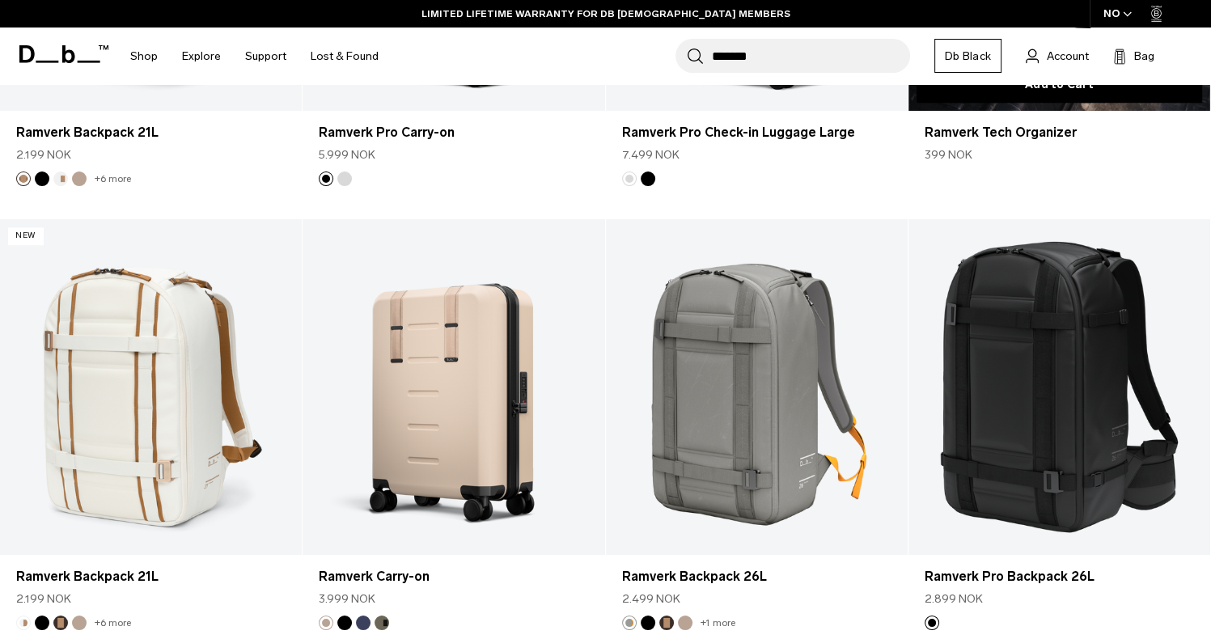
scroll to position [1295, 0]
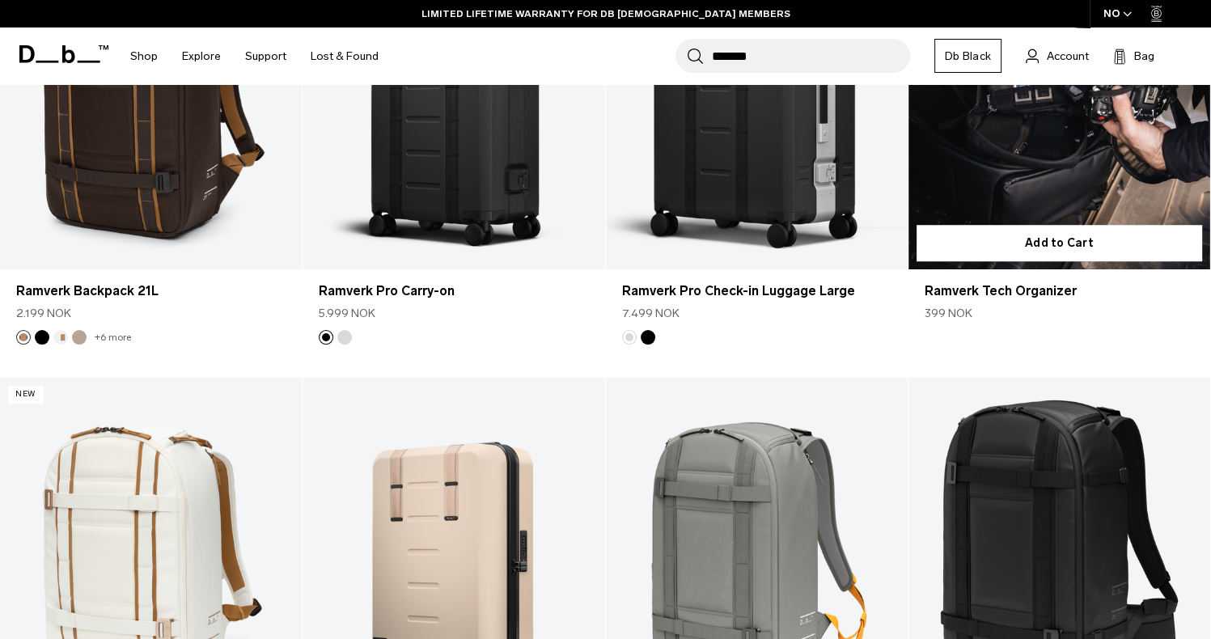
click at [1057, 201] on link "Ramverk Tech Organizer" at bounding box center [1060, 102] width 302 height 336
click at [1053, 146] on link "Ramverk Tech Organizer" at bounding box center [1060, 102] width 302 height 336
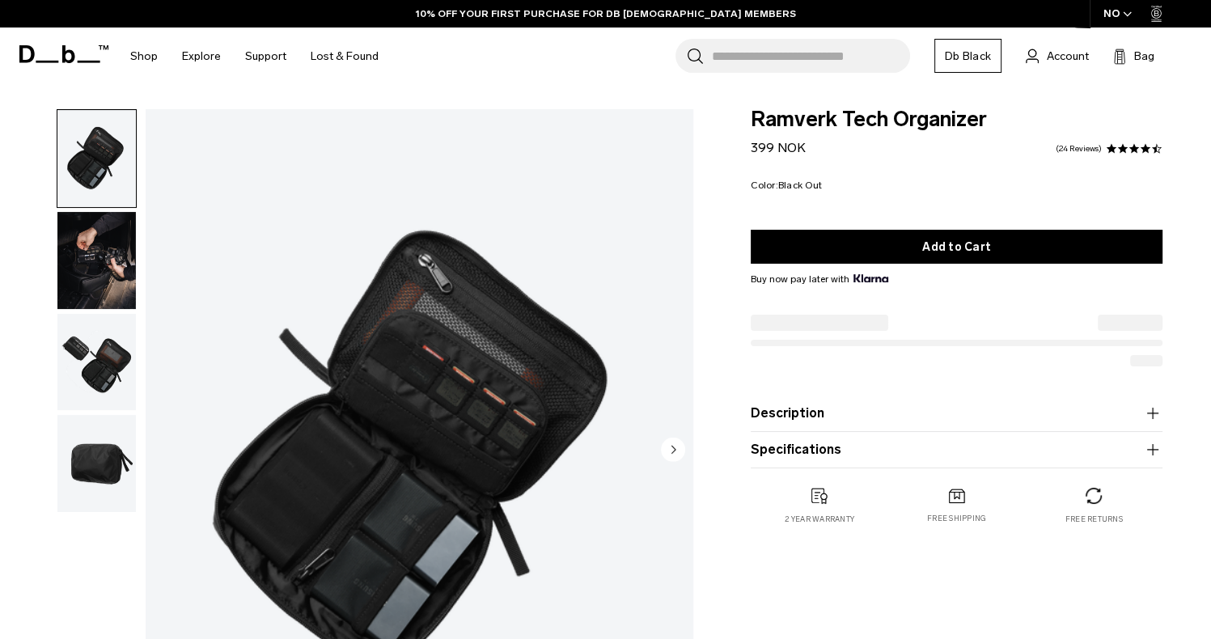
click at [112, 274] on img "button" at bounding box center [96, 260] width 78 height 97
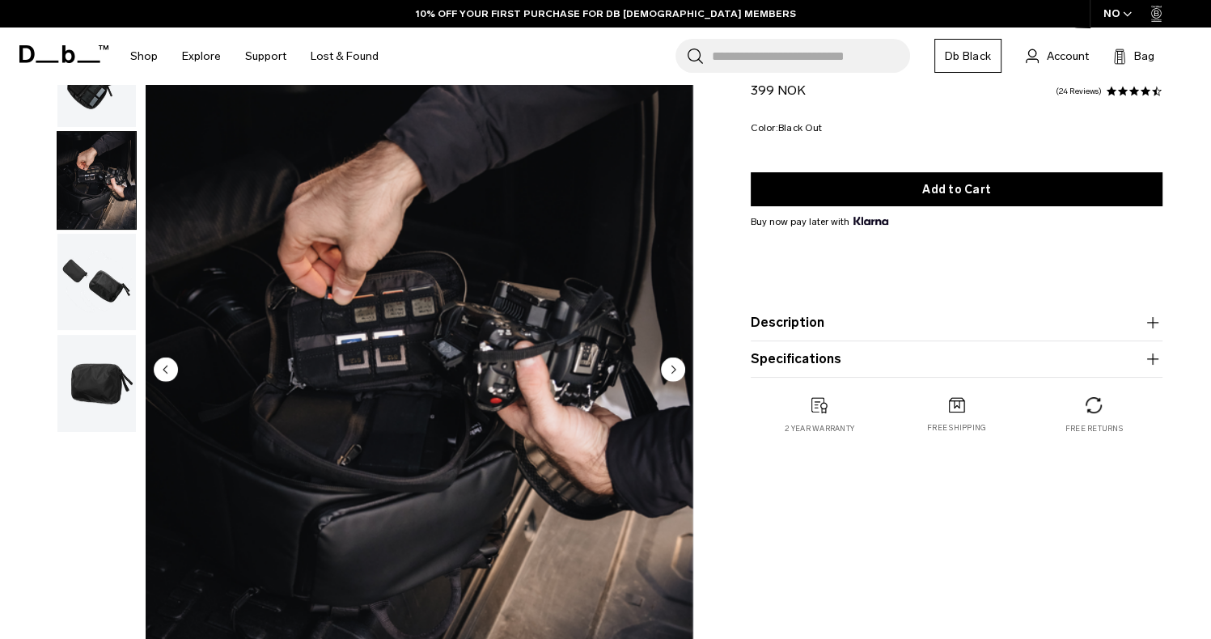
scroll to position [81, 0]
click at [100, 256] on img "button" at bounding box center [96, 281] width 78 height 97
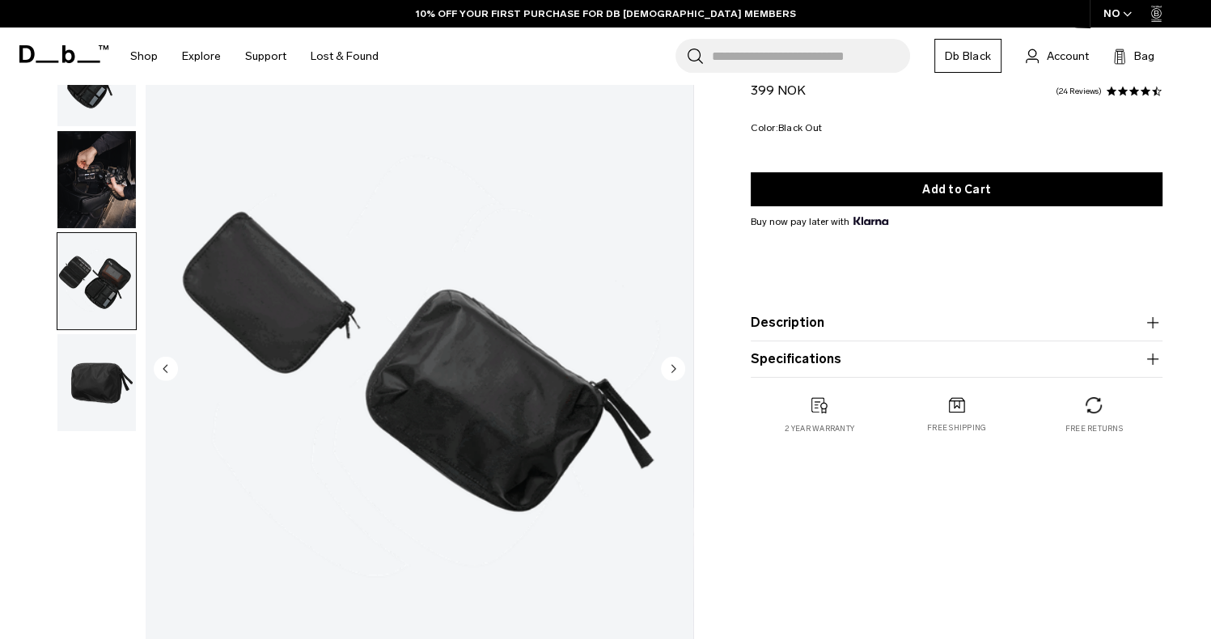
click at [102, 385] on img "button" at bounding box center [96, 382] width 78 height 97
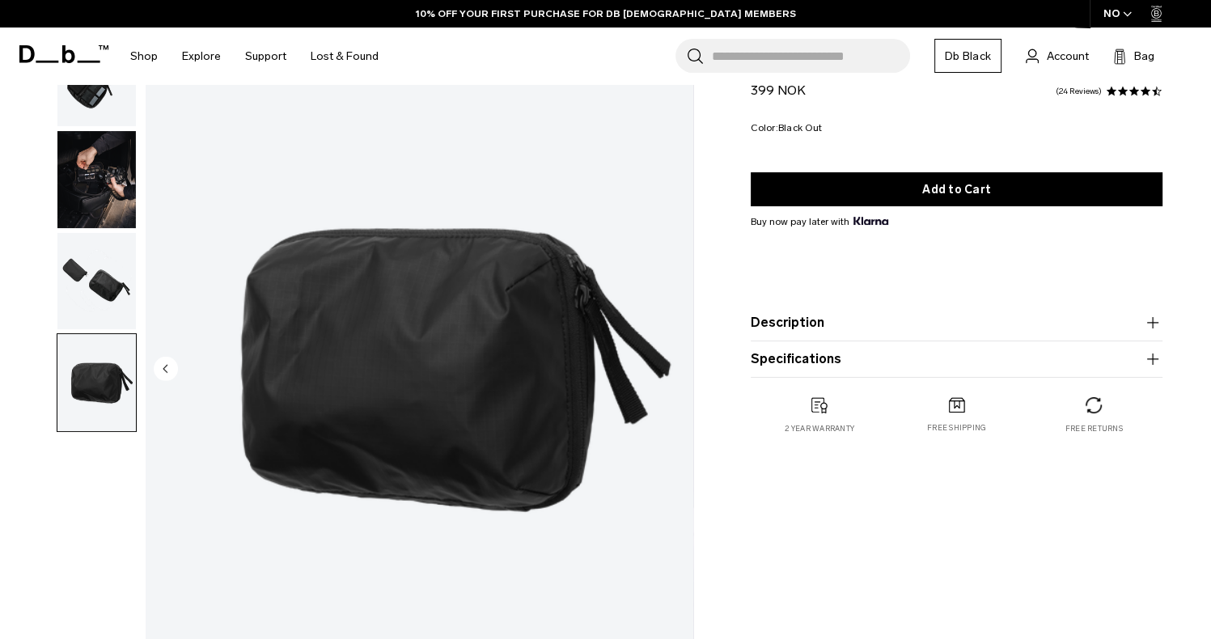
click at [94, 302] on img "button" at bounding box center [96, 281] width 78 height 97
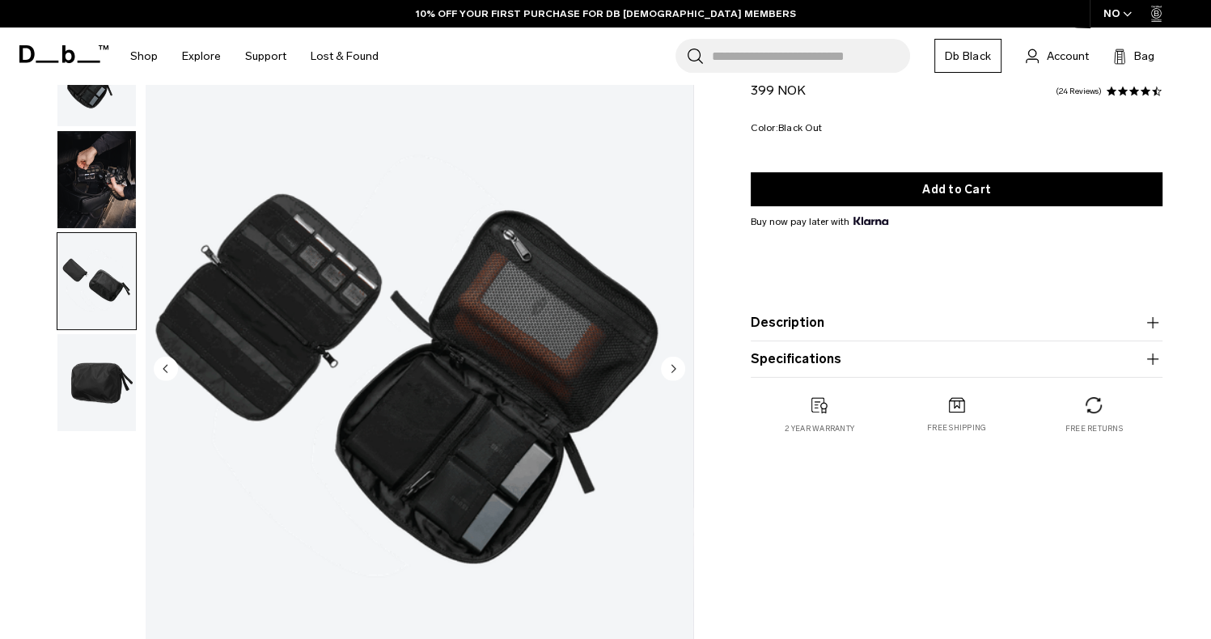
click at [85, 191] on img "button" at bounding box center [96, 179] width 78 height 97
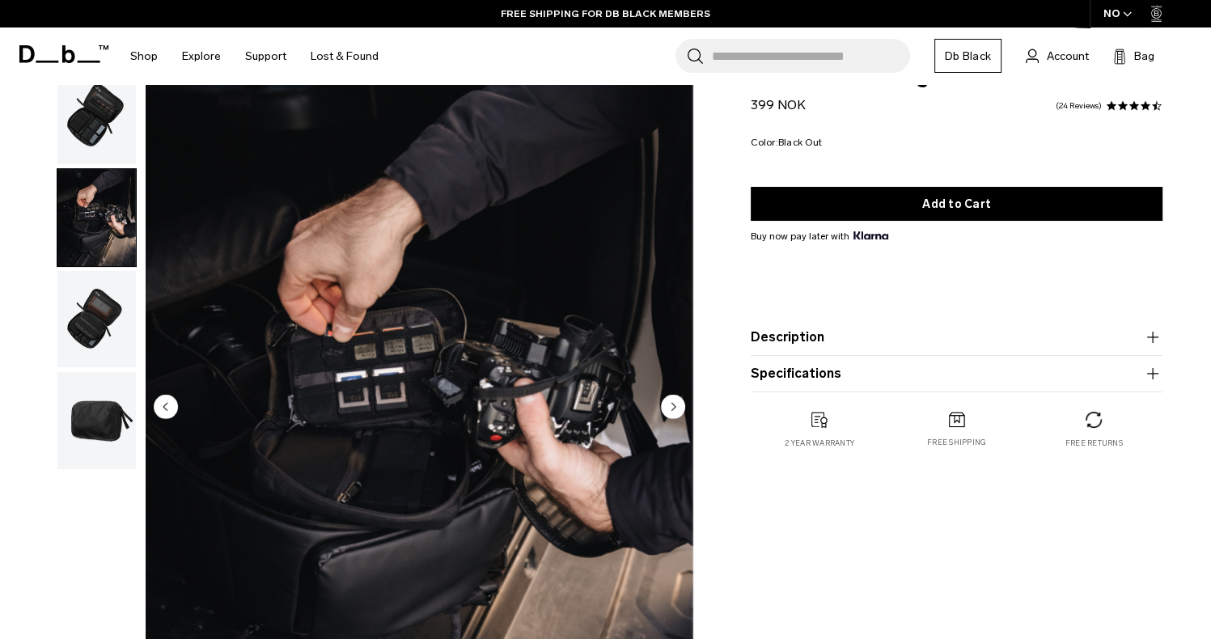
scroll to position [0, 0]
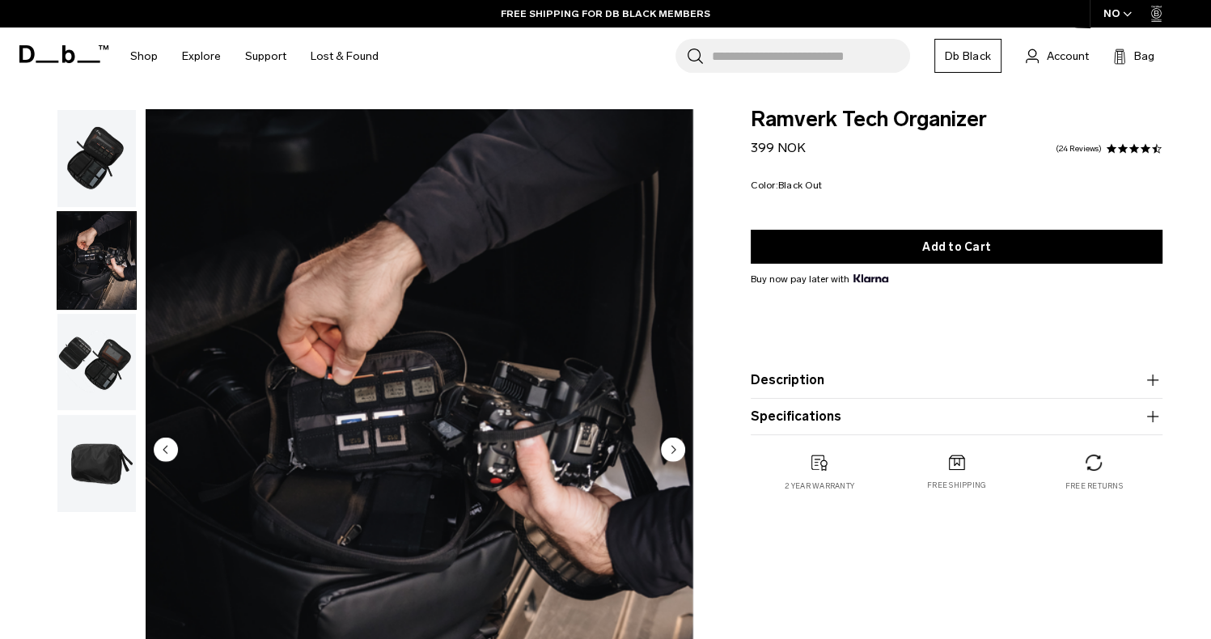
click at [92, 134] on img "button" at bounding box center [96, 158] width 78 height 97
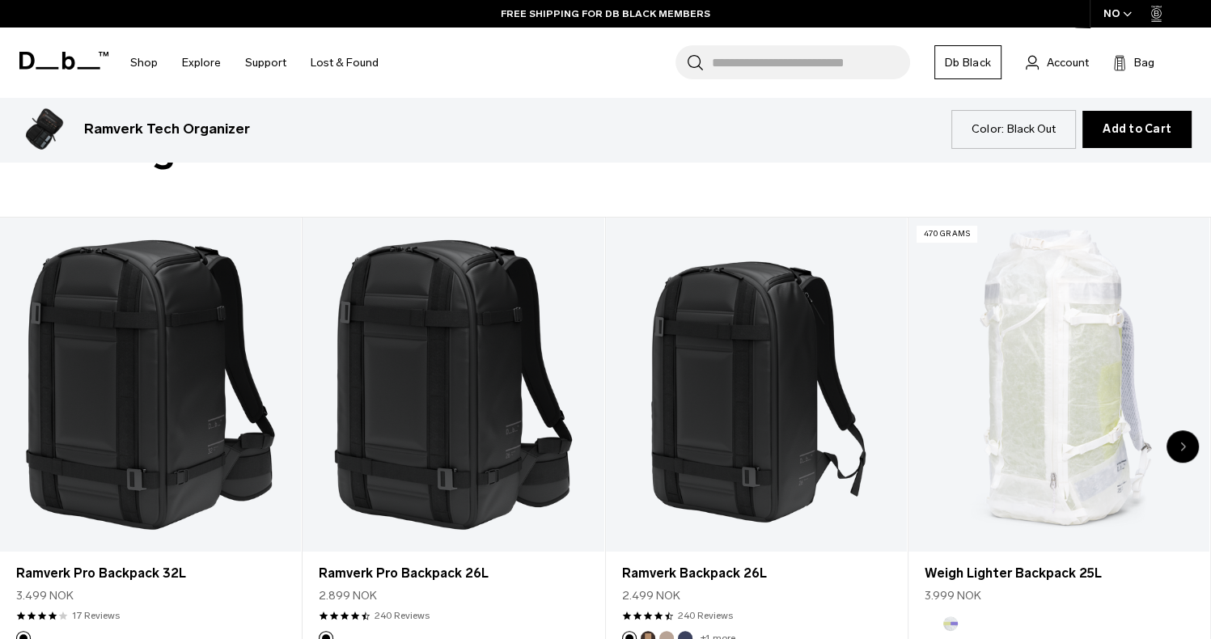
scroll to position [728, 0]
